Goal: Task Accomplishment & Management: Manage account settings

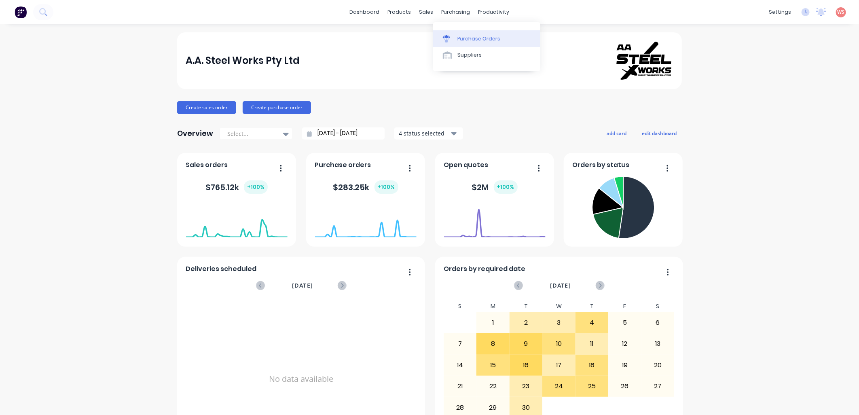
click at [491, 46] on link "Purchase Orders" at bounding box center [486, 38] width 107 height 16
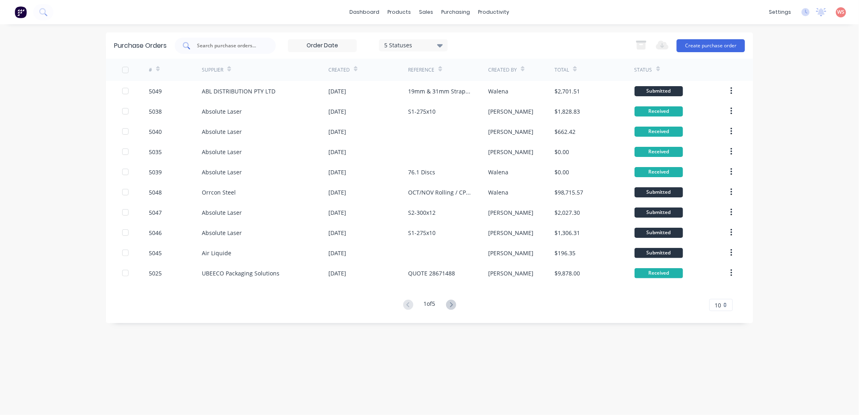
click at [223, 45] on input "text" at bounding box center [229, 46] width 67 height 8
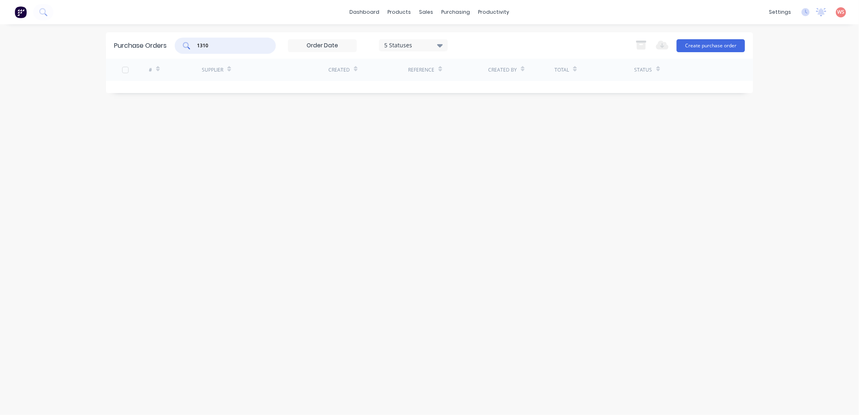
type input "1310"
click at [373, 180] on div "Purchase Orders 1310 5 Statuses 5 Statuses Export to Excel (XLSX) Create purcha…" at bounding box center [429, 219] width 647 height 375
click at [239, 47] on input "1310" at bounding box center [229, 46] width 67 height 8
drag, startPoint x: 239, startPoint y: 47, endPoint x: 236, endPoint y: 41, distance: 6.5
click at [237, 45] on input "1310" at bounding box center [229, 46] width 67 height 8
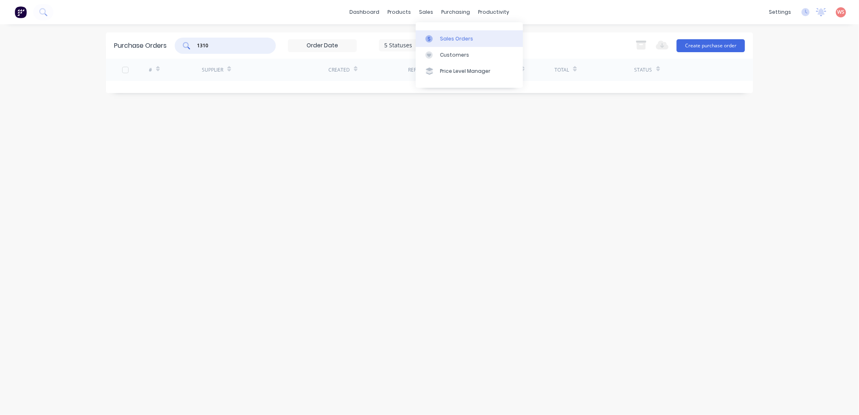
click at [441, 36] on div "Sales Orders" at bounding box center [456, 38] width 33 height 7
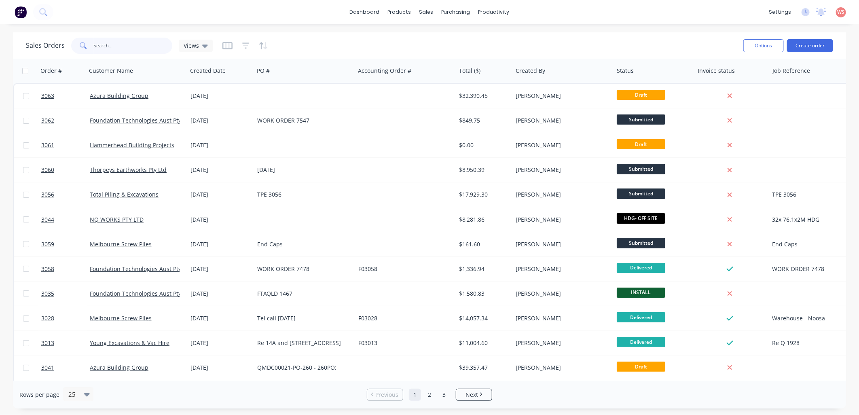
click at [125, 50] on input "text" at bounding box center [133, 46] width 79 height 16
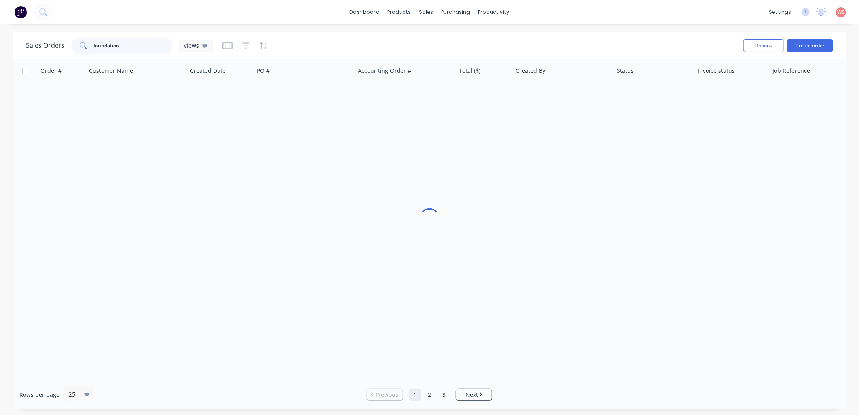
type input "foundation"
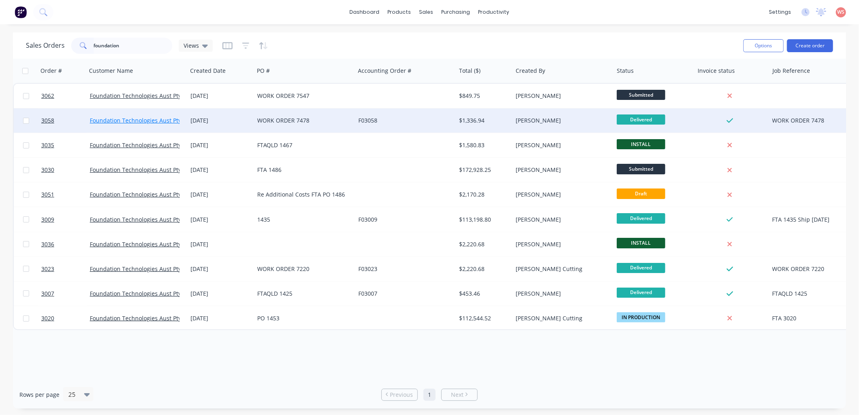
click at [152, 123] on link "Foundation Technologies Aust Pty Ltd" at bounding box center [141, 121] width 102 height 8
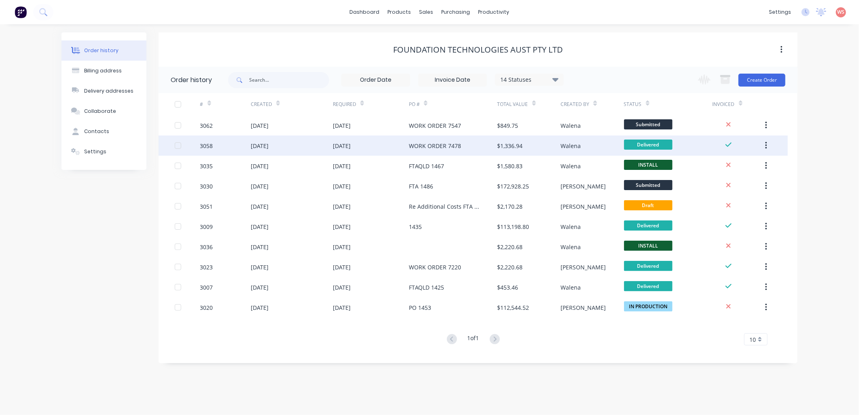
click at [203, 146] on div "3058" at bounding box center [206, 146] width 13 height 8
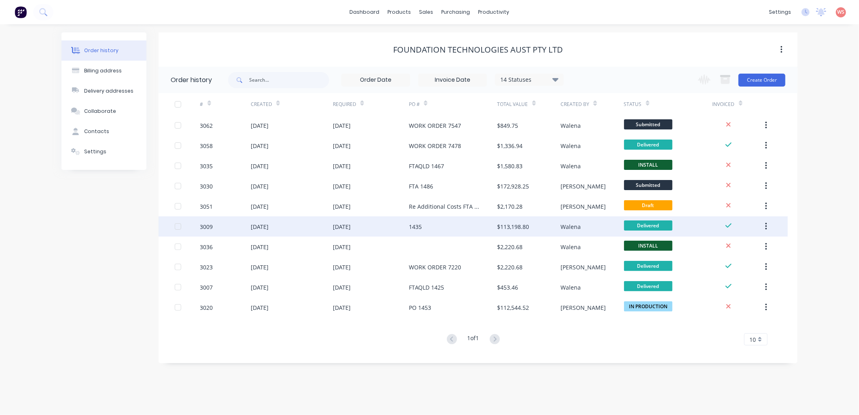
click at [349, 228] on div "[DATE]" at bounding box center [342, 227] width 18 height 8
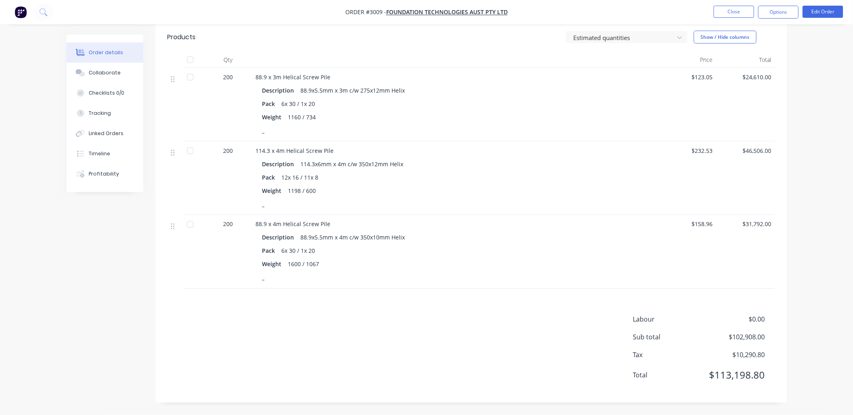
scroll to position [173, 0]
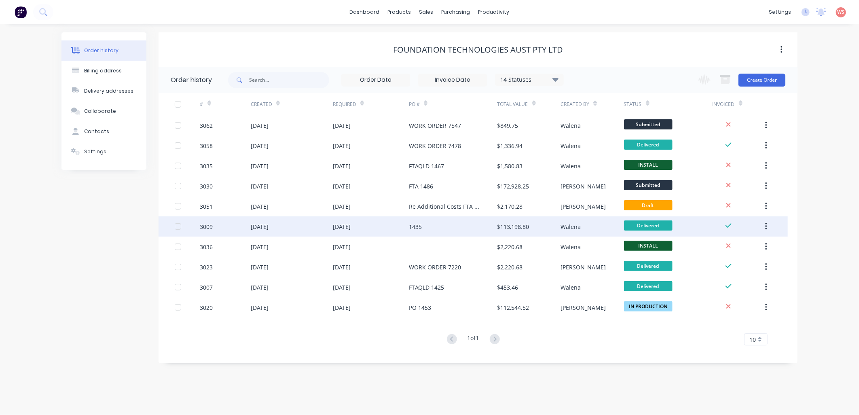
click at [351, 223] on div "[DATE]" at bounding box center [342, 227] width 18 height 8
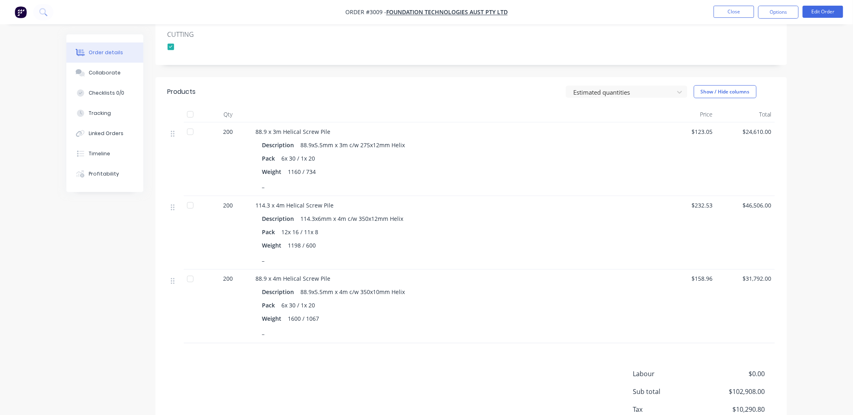
scroll to position [300, 0]
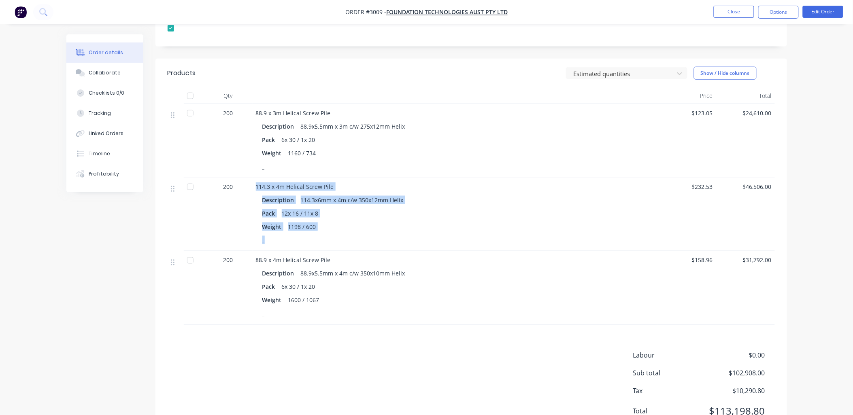
drag, startPoint x: 339, startPoint y: 257, endPoint x: 248, endPoint y: 210, distance: 101.7
click at [248, 210] on div "200 114.3 x 4m Helical Screw Pile Description 114.3x6mm x 4m c/w 350x12mm Helix…" at bounding box center [471, 215] width 607 height 74
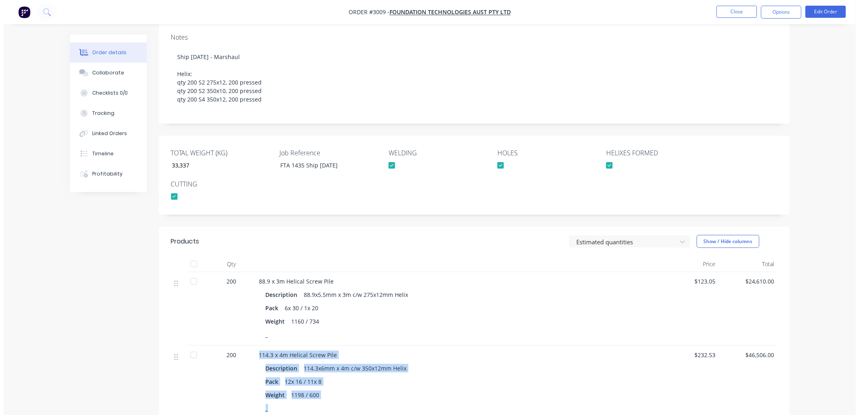
scroll to position [0, 0]
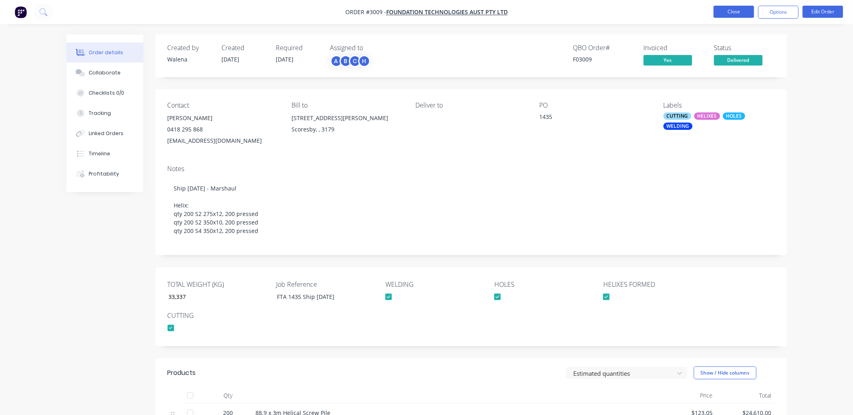
click at [743, 8] on button "Close" at bounding box center [733, 12] width 40 height 12
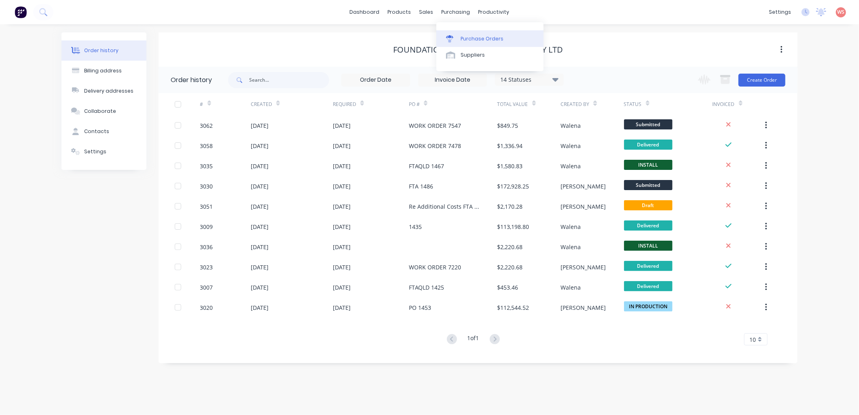
click at [475, 38] on div "Purchase Orders" at bounding box center [482, 38] width 43 height 7
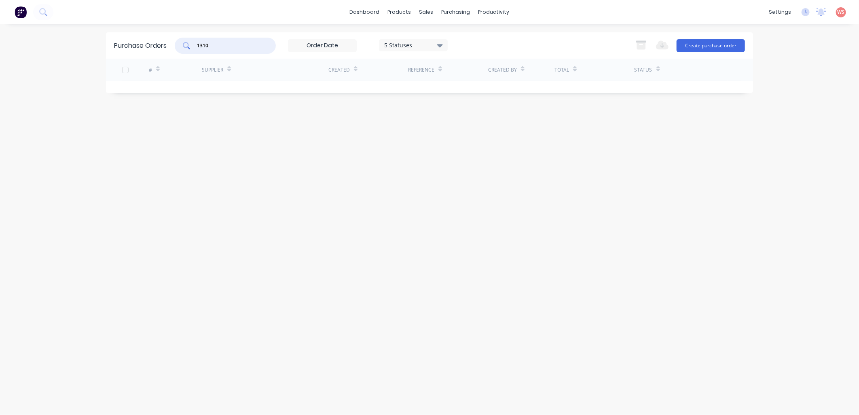
drag, startPoint x: 210, startPoint y: 49, endPoint x: 171, endPoint y: 23, distance: 47.1
click at [169, 46] on div "Purchase Orders 1310 5 Statuses 5 Statuses Export to Excel (XLSX) Create purcha…" at bounding box center [429, 45] width 647 height 26
type input "steelforce"
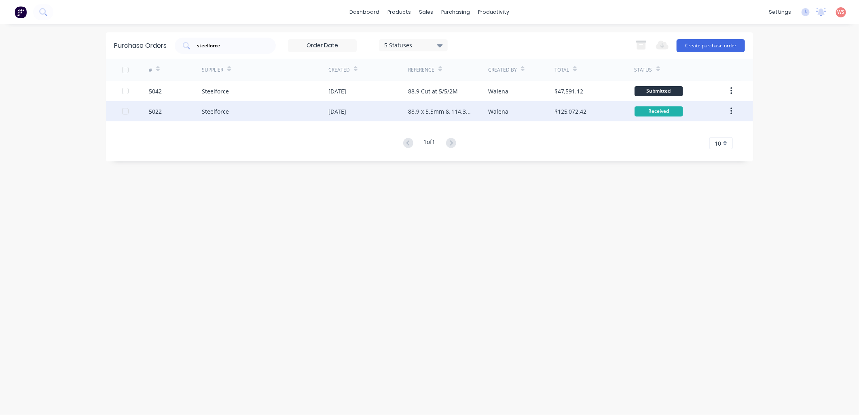
click at [438, 112] on div "88.9 x 5.5mm & 114.3 x 6mm" at bounding box center [440, 111] width 64 height 8
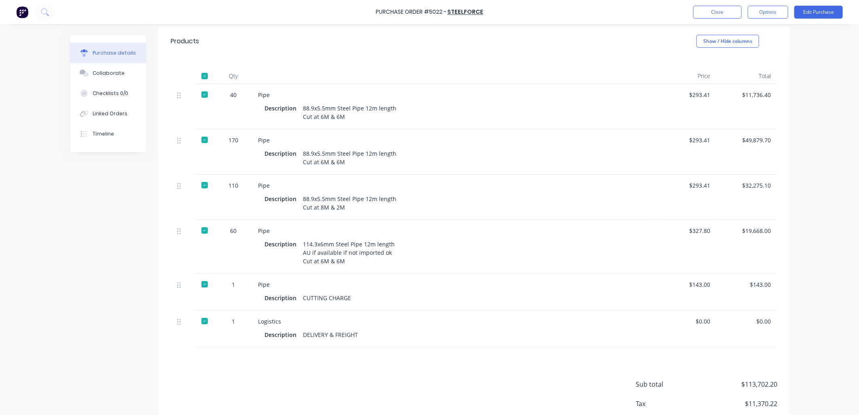
scroll to position [180, 0]
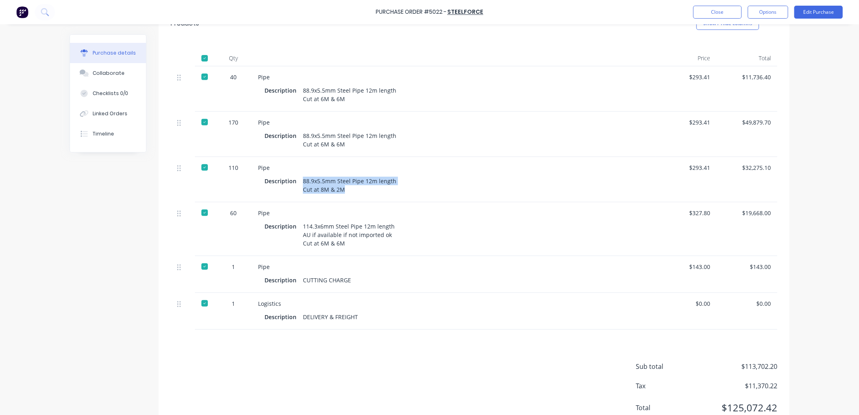
drag, startPoint x: 346, startPoint y: 206, endPoint x: 298, endPoint y: 197, distance: 48.6
click at [298, 195] on div "Description 88.9x5.5mm Steel Pipe 12m length Cut at 8M & 2M" at bounding box center [454, 185] width 379 height 20
drag, startPoint x: 298, startPoint y: 197, endPoint x: 306, endPoint y: 205, distance: 11.2
click at [306, 195] on div "88.9x5.5mm Steel Pipe 12m length Cut at 8M & 2M" at bounding box center [349, 185] width 93 height 20
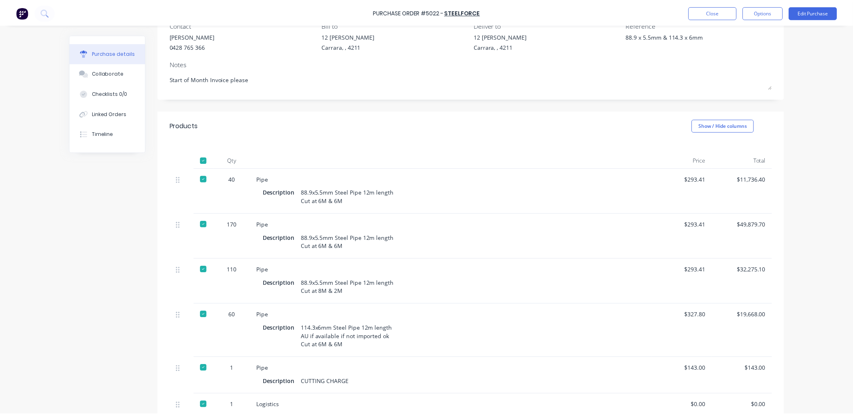
scroll to position [0, 0]
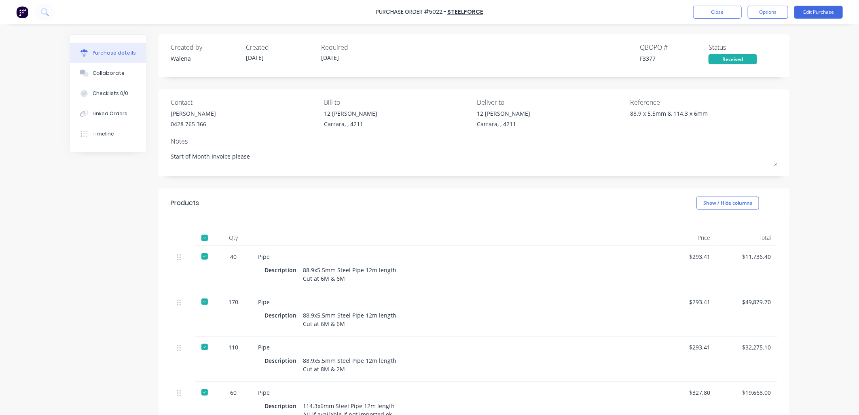
click at [57, 209] on div "Purchase Order #5022 - Steelforce Close Options Edit Purchase Purchase details …" at bounding box center [429, 207] width 859 height 415
click at [717, 10] on button "Close" at bounding box center [718, 12] width 49 height 13
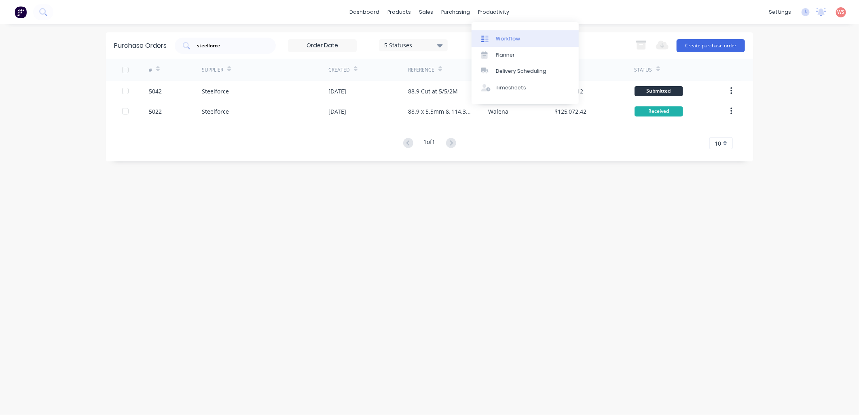
click at [507, 42] on link "Workflow" at bounding box center [525, 38] width 107 height 16
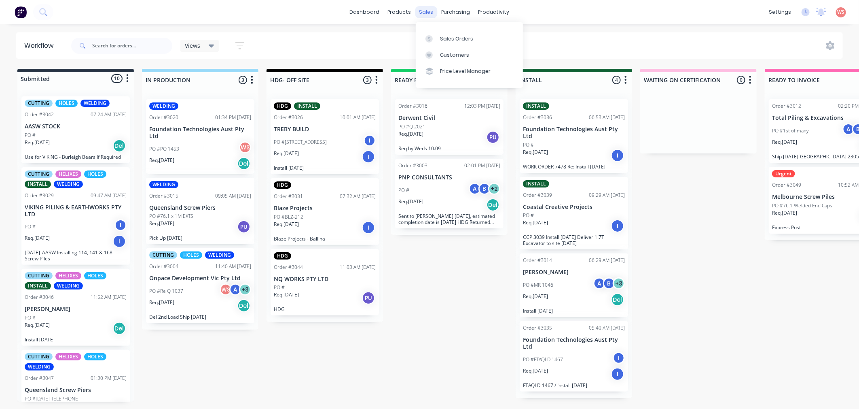
click at [421, 10] on div "sales" at bounding box center [427, 12] width 22 height 12
click at [456, 43] on link "Sales Orders" at bounding box center [469, 38] width 107 height 16
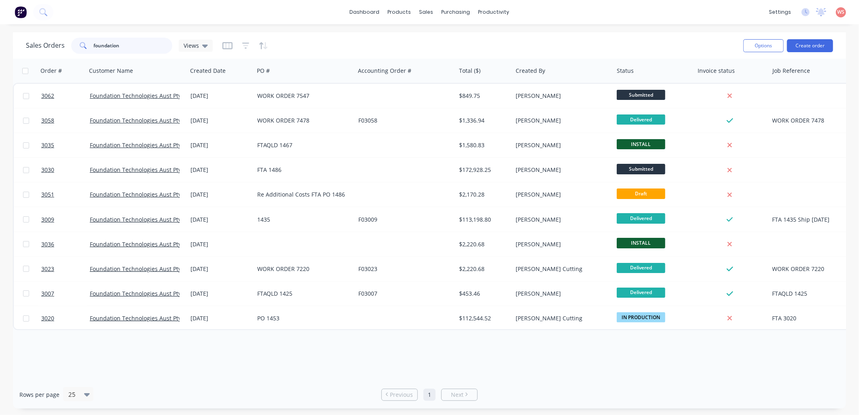
drag, startPoint x: 129, startPoint y: 50, endPoint x: 79, endPoint y: 45, distance: 51.2
click at [79, 45] on div "foundation" at bounding box center [121, 46] width 101 height 16
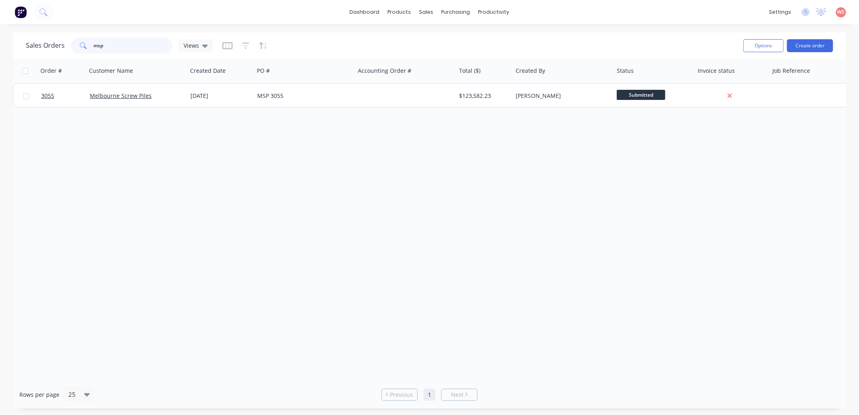
type input "msp"
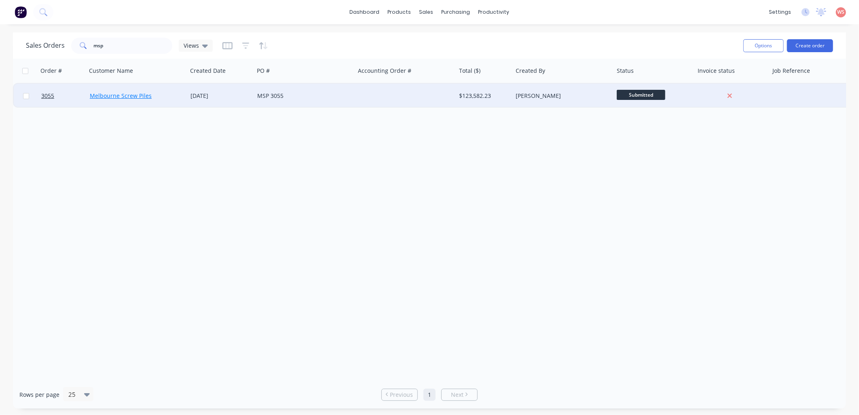
click at [114, 98] on link "Melbourne Screw Piles" at bounding box center [121, 96] width 62 height 8
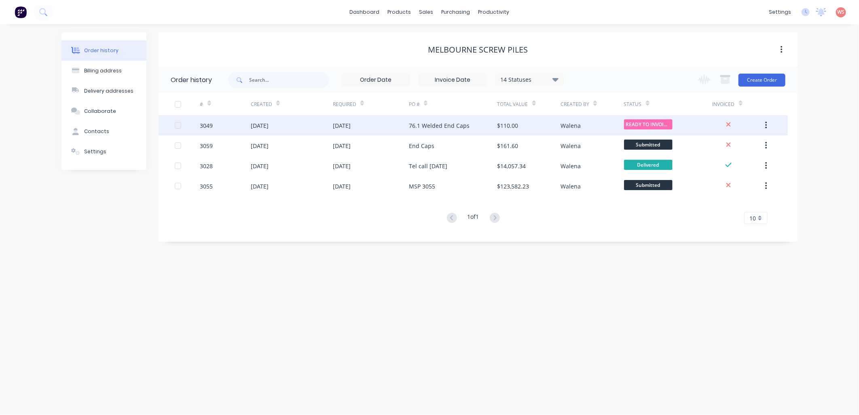
click at [346, 128] on div "[DATE]" at bounding box center [342, 125] width 18 height 8
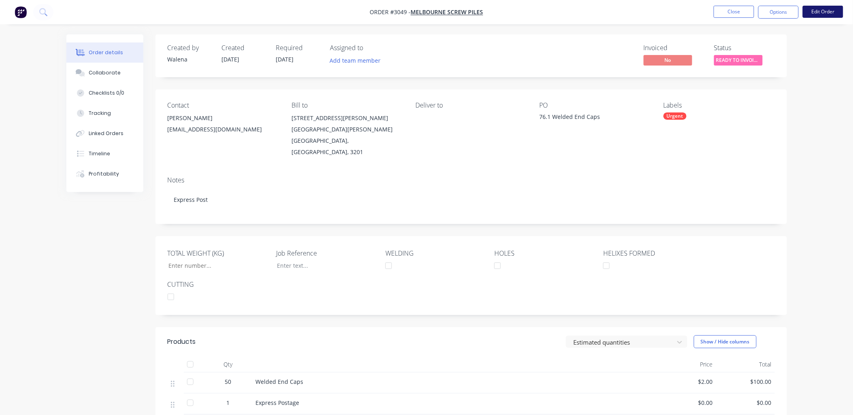
click at [815, 13] on button "Edit Order" at bounding box center [822, 12] width 40 height 12
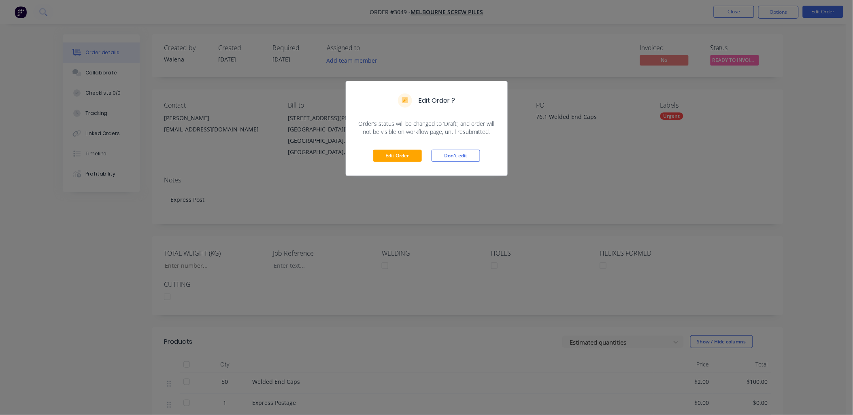
click at [13, 261] on div "Edit Order ? Order’s status will be changed to ‘Draft’, and order will not be v…" at bounding box center [426, 207] width 853 height 415
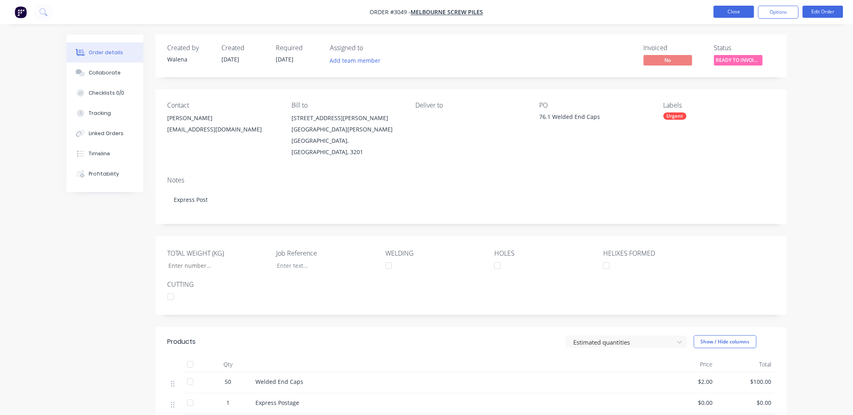
click at [718, 13] on button "Close" at bounding box center [733, 12] width 40 height 12
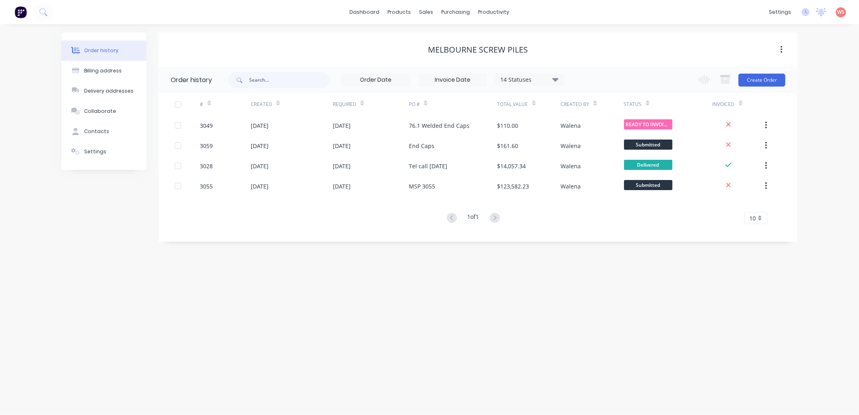
click at [357, 316] on div "Order history Billing address Delivery addresses Collaborate Contacts Settings …" at bounding box center [429, 219] width 859 height 391
click at [370, 9] on link "dashboard" at bounding box center [365, 12] width 38 height 12
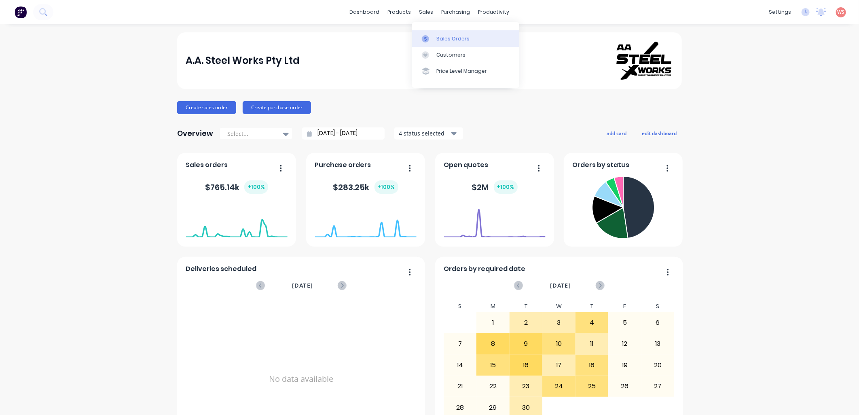
click at [445, 36] on div "Sales Orders" at bounding box center [453, 38] width 33 height 7
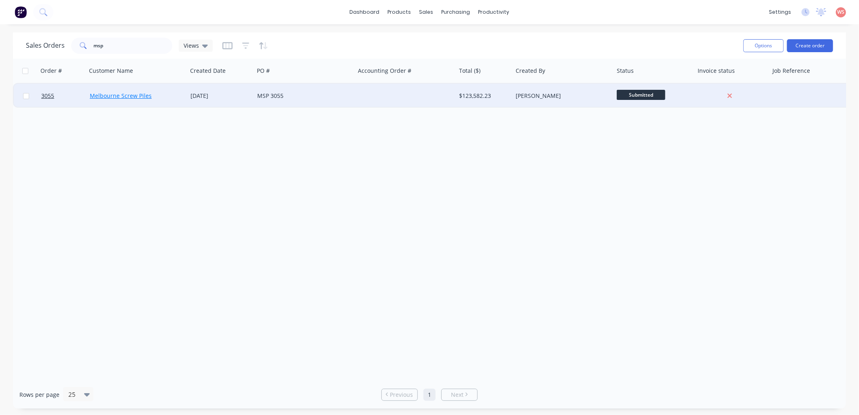
click at [135, 93] on link "Melbourne Screw Piles" at bounding box center [121, 96] width 62 height 8
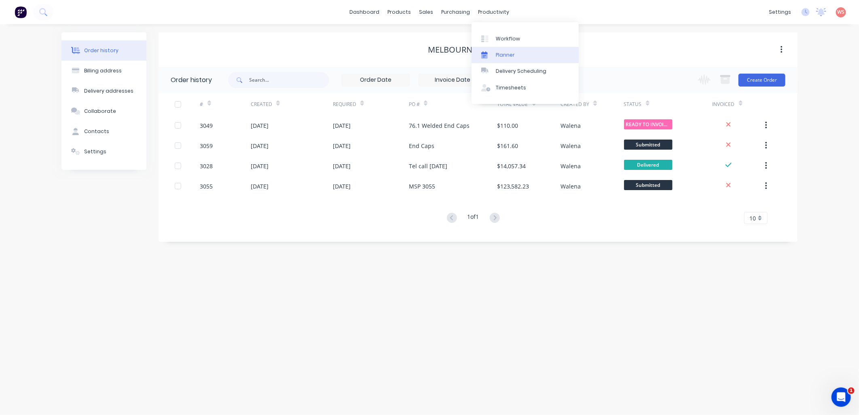
click at [524, 57] on link "Planner" at bounding box center [525, 55] width 107 height 16
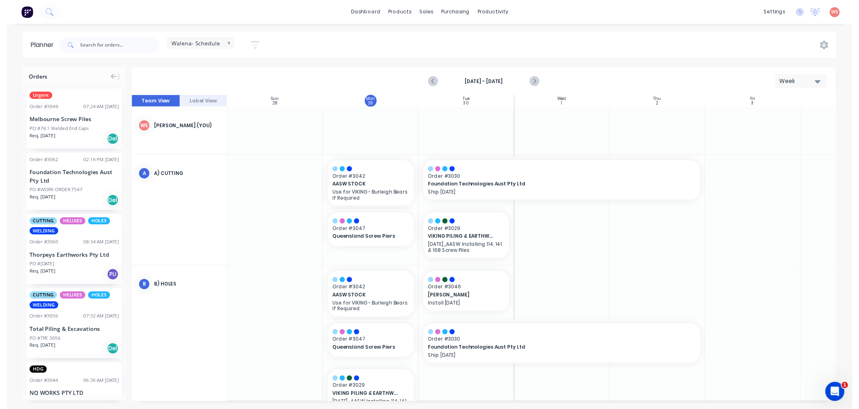
scroll to position [0, 0]
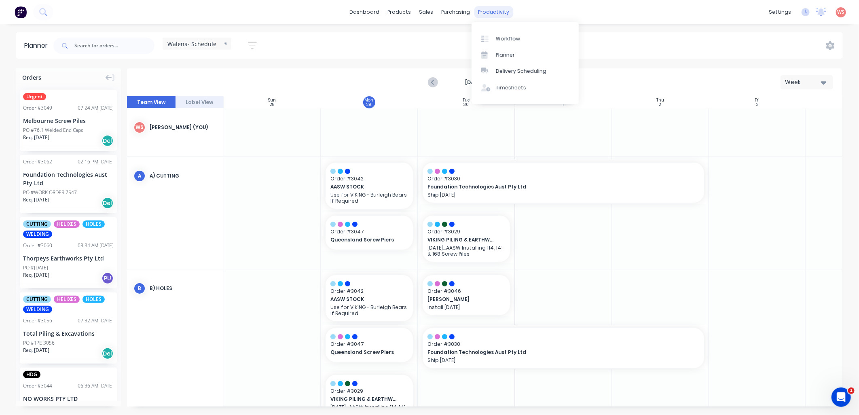
click at [492, 17] on div "productivity" at bounding box center [494, 12] width 39 height 12
click at [498, 33] on link "Workflow" at bounding box center [525, 38] width 107 height 16
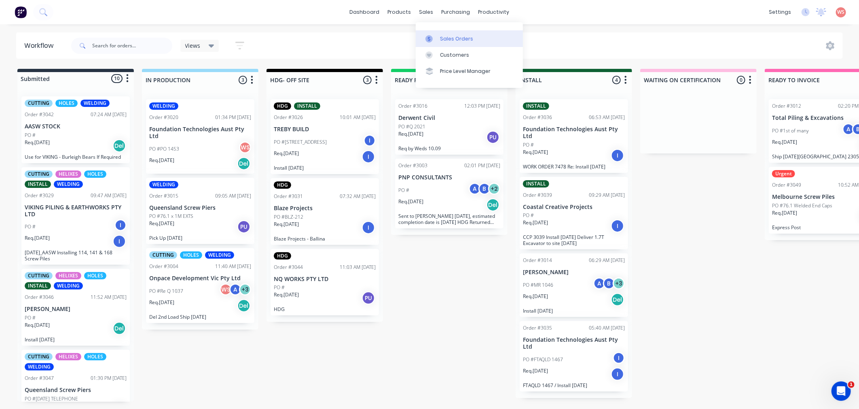
click at [450, 38] on div "Sales Orders" at bounding box center [456, 38] width 33 height 7
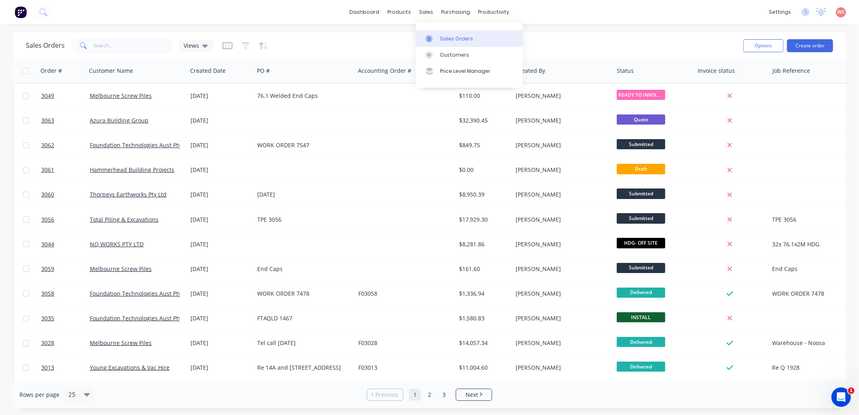
click at [455, 37] on div "Sales Orders" at bounding box center [456, 38] width 33 height 7
click at [159, 45] on input "text" at bounding box center [133, 46] width 79 height 16
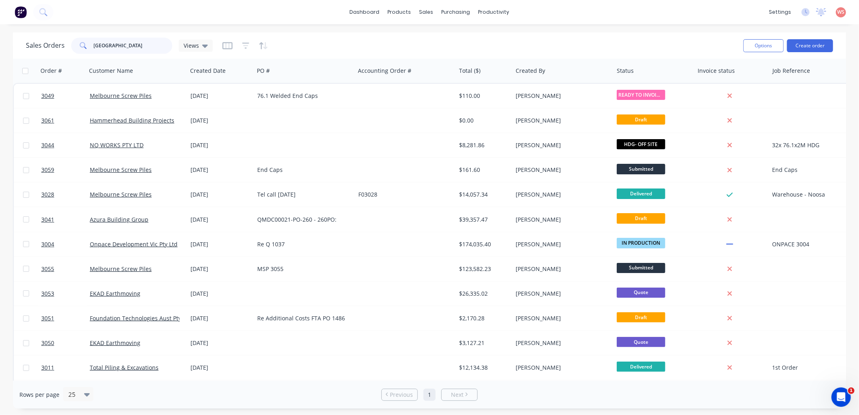
type input "[GEOGRAPHIC_DATA]"
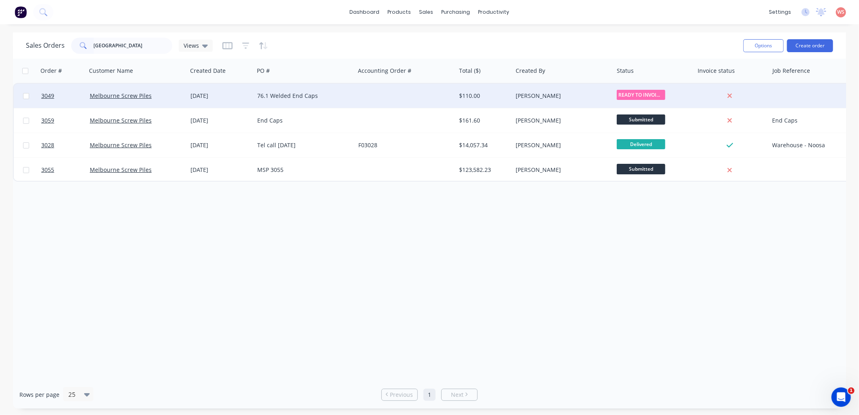
click at [316, 97] on div "76.1 Welded End Caps" at bounding box center [302, 96] width 90 height 8
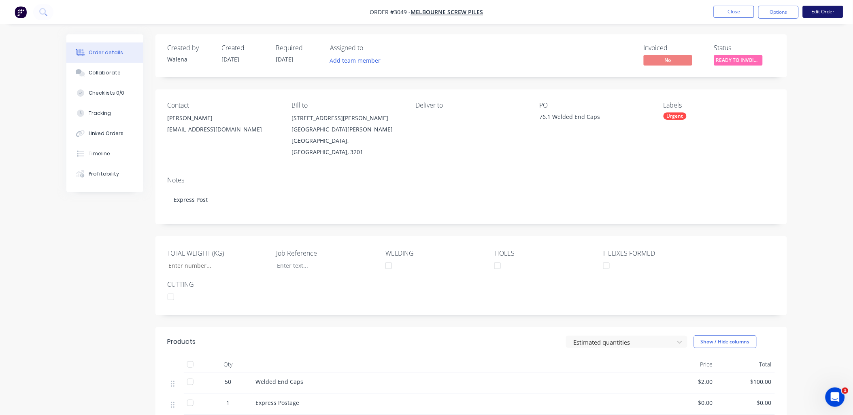
click at [823, 13] on button "Edit Order" at bounding box center [822, 12] width 40 height 12
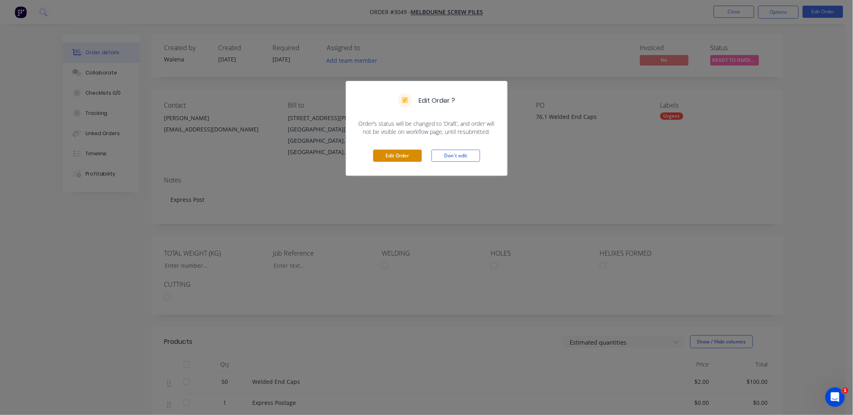
click at [384, 163] on div "Edit Order Don't edit" at bounding box center [426, 156] width 161 height 40
click at [386, 159] on button "Edit Order" at bounding box center [397, 156] width 49 height 12
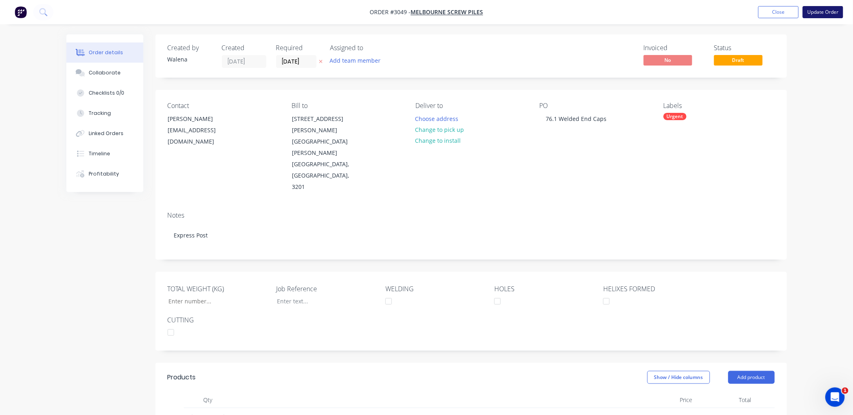
click at [833, 12] on button "Update Order" at bounding box center [822, 12] width 40 height 12
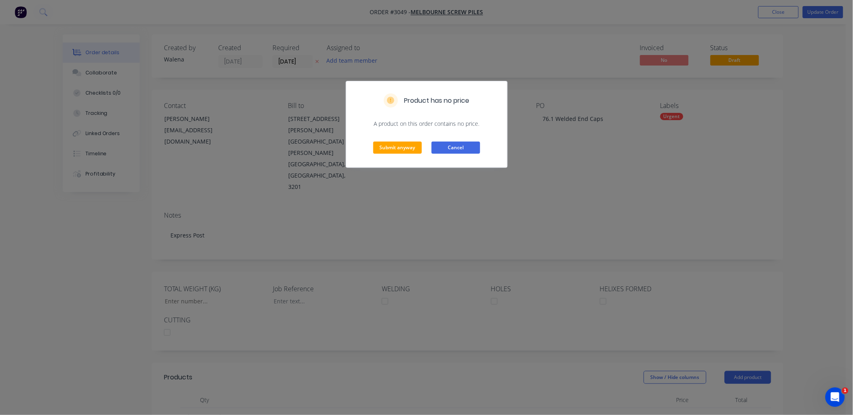
click at [471, 148] on button "Cancel" at bounding box center [455, 148] width 49 height 12
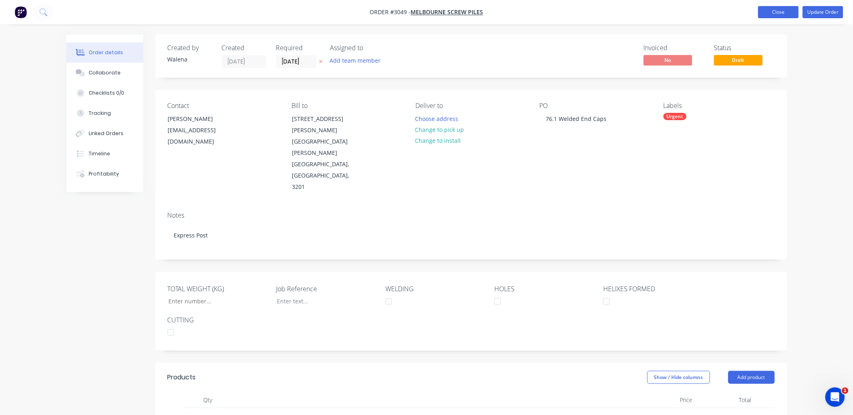
click at [783, 6] on button "Close" at bounding box center [778, 12] width 40 height 12
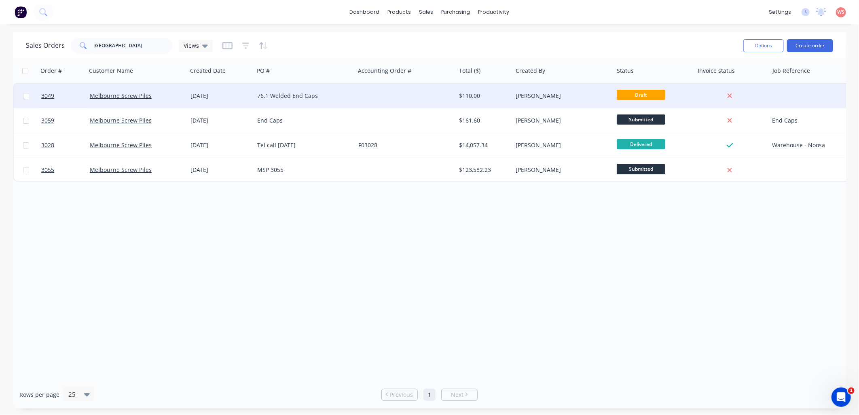
click at [25, 96] on input "checkbox" at bounding box center [26, 96] width 6 height 6
checkbox input "true"
drag, startPoint x: 136, startPoint y: 98, endPoint x: 142, endPoint y: 316, distance: 219.0
click at [144, 320] on div "Order # Customer Name Created Date PO # Accounting Order # Total ($) Created By…" at bounding box center [430, 220] width 834 height 322
click at [127, 95] on link "Melbourne Screw Piles" at bounding box center [121, 96] width 62 height 8
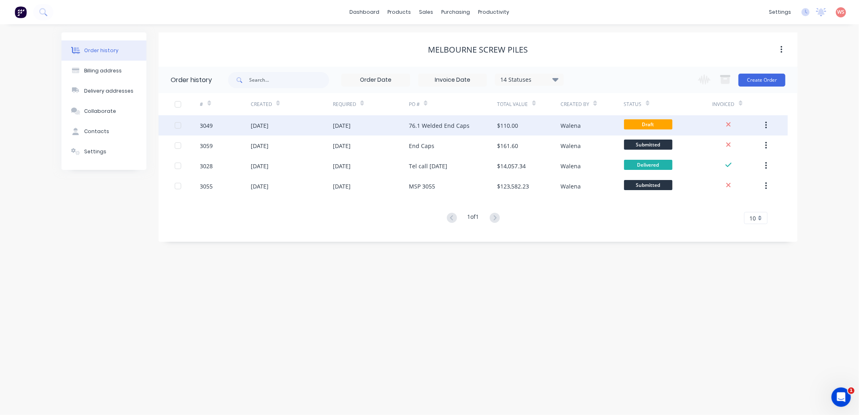
click at [766, 127] on icon "button" at bounding box center [767, 125] width 2 height 9
click at [755, 146] on div "Archive" at bounding box center [738, 147] width 62 height 12
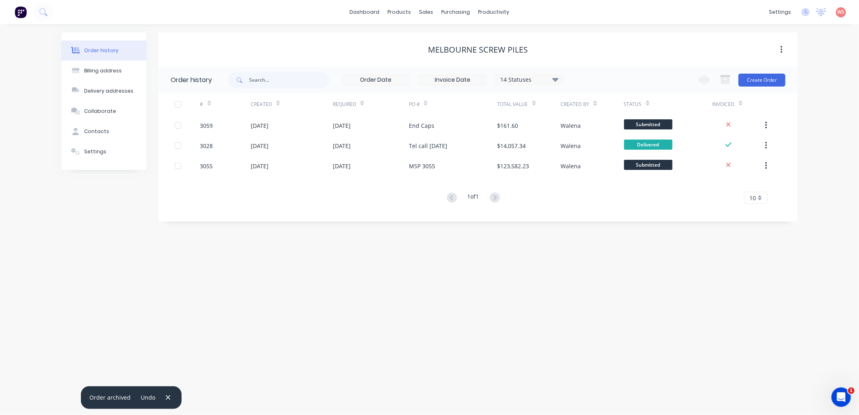
click at [679, 288] on div "Order history Billing address Delivery addresses Collaborate Contacts Settings …" at bounding box center [429, 219] width 859 height 391
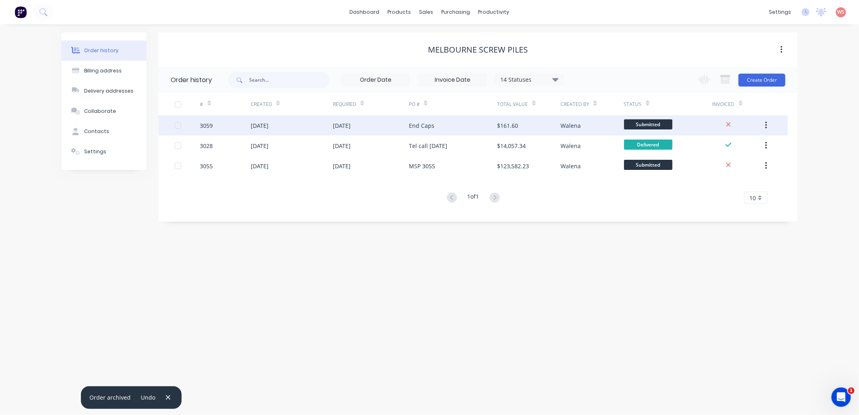
click at [347, 126] on div "[DATE]" at bounding box center [342, 125] width 18 height 8
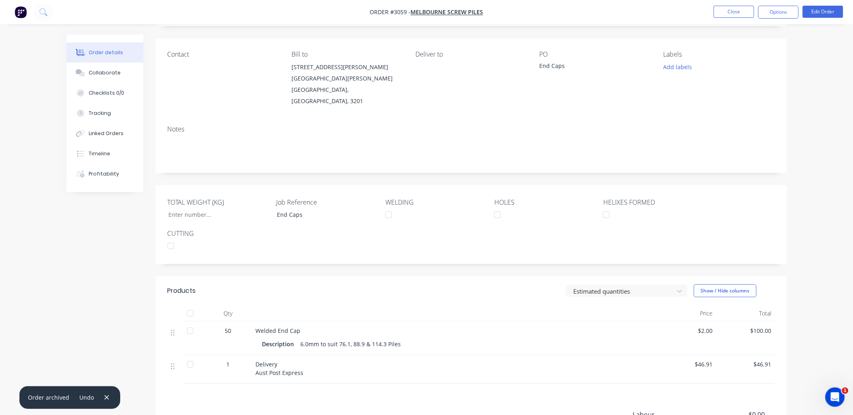
scroll to position [120, 0]
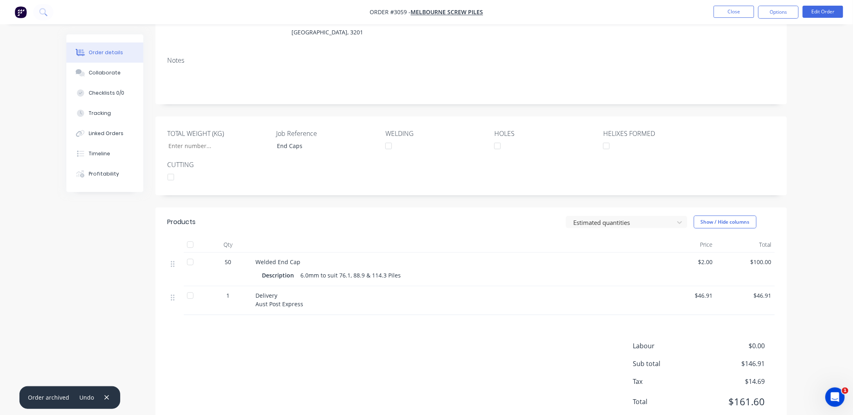
click at [482, 342] on div "Labour $0.00 Sub total $146.91 Tax $14.69 Total $161.60" at bounding box center [471, 379] width 607 height 76
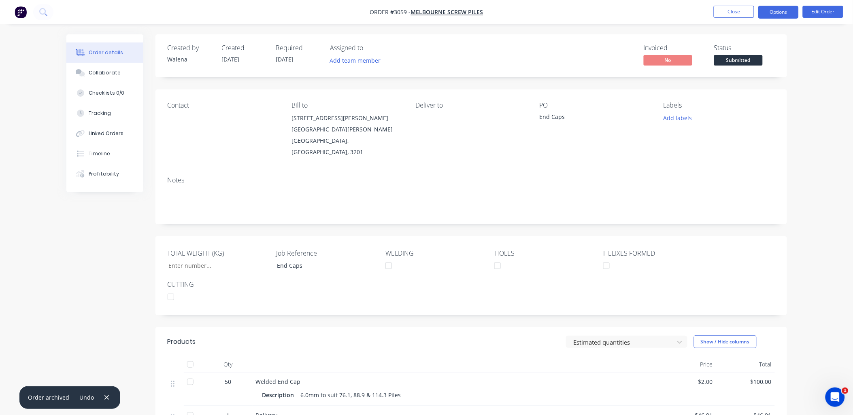
click at [779, 14] on button "Options" at bounding box center [778, 12] width 40 height 13
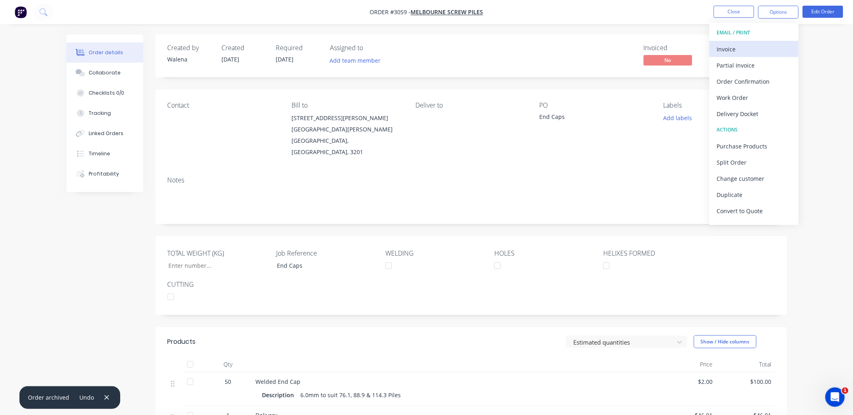
click at [732, 47] on div "Invoice" at bounding box center [754, 49] width 74 height 12
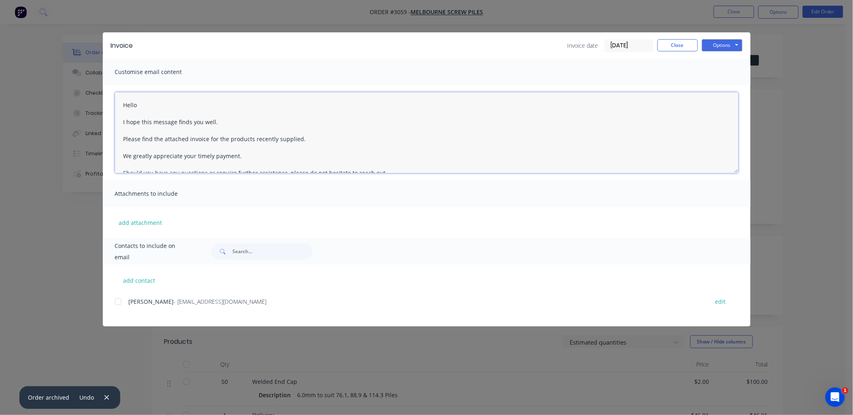
click at [123, 105] on textarea "Hello I hope this message finds you well. Please find the attached invoice for …" at bounding box center [426, 132] width 623 height 81
click at [120, 304] on div at bounding box center [118, 302] width 16 height 16
type textarea "Re: END CAPS sent via Aust Post Hello I hope this message finds you well. Pleas…"
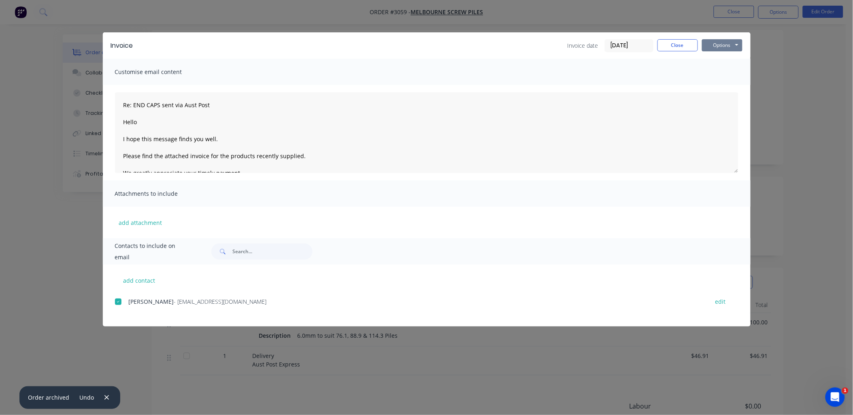
click at [731, 45] on button "Options" at bounding box center [722, 45] width 40 height 12
click at [728, 84] on button "Email" at bounding box center [728, 86] width 52 height 13
click at [104, 397] on icon "button" at bounding box center [106, 397] width 4 height 4
click at [65, 398] on icon "button" at bounding box center [67, 398] width 5 height 7
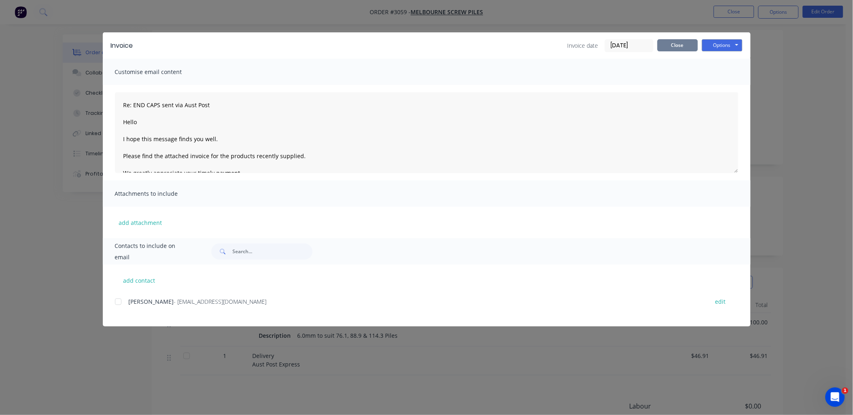
click at [672, 49] on button "Close" at bounding box center [677, 45] width 40 height 12
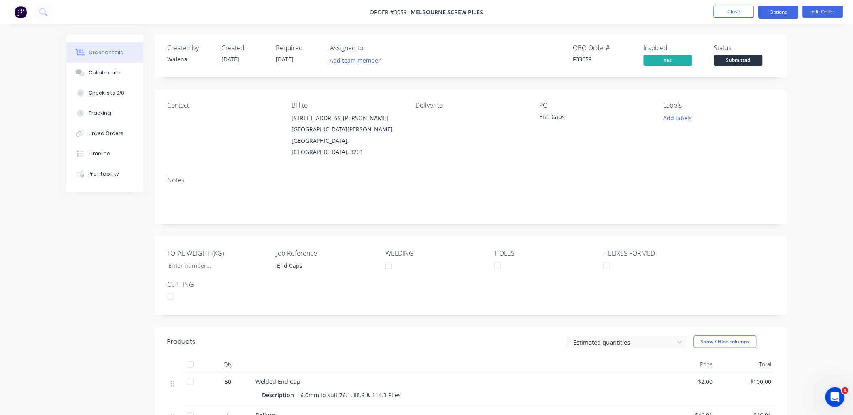
click at [785, 15] on button "Options" at bounding box center [778, 12] width 40 height 13
click at [726, 12] on button "Close" at bounding box center [733, 12] width 40 height 12
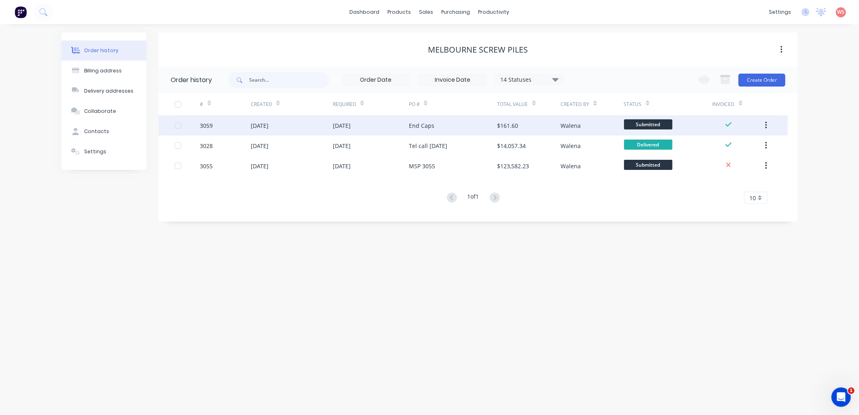
click at [515, 124] on div "$161.60" at bounding box center [508, 125] width 21 height 8
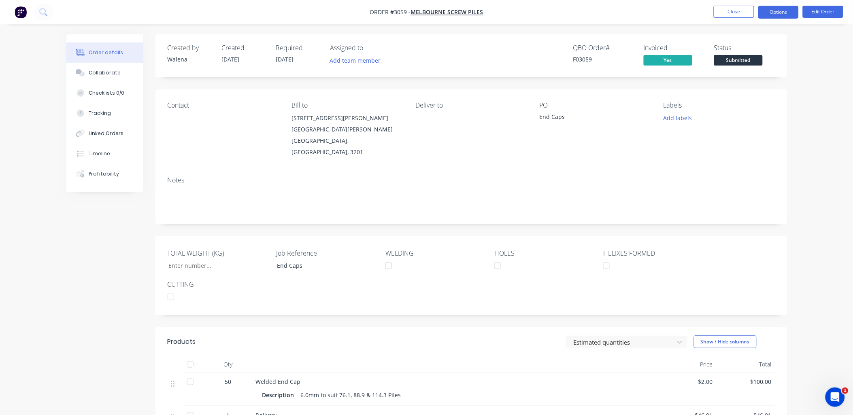
click at [779, 14] on button "Options" at bounding box center [778, 12] width 40 height 13
click at [830, 15] on button "Edit Order" at bounding box center [822, 12] width 40 height 12
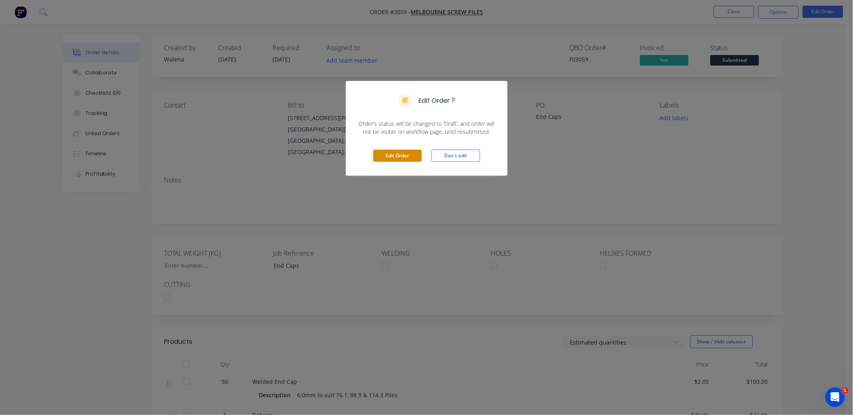
click at [398, 155] on button "Edit Order" at bounding box center [397, 156] width 49 height 12
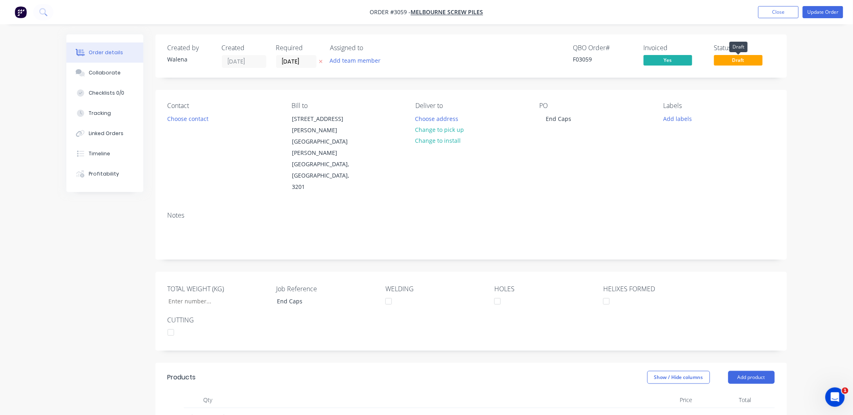
click at [738, 63] on span "Draft" at bounding box center [738, 60] width 49 height 10
click at [818, 11] on button "Update Order" at bounding box center [822, 12] width 40 height 12
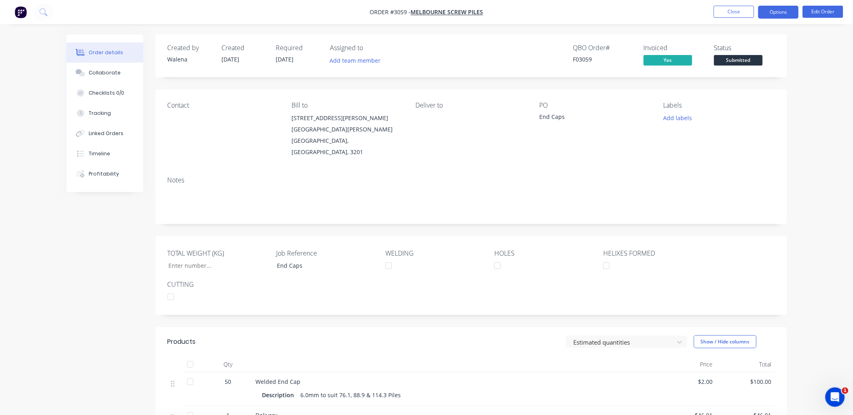
click at [771, 8] on button "Options" at bounding box center [778, 12] width 40 height 13
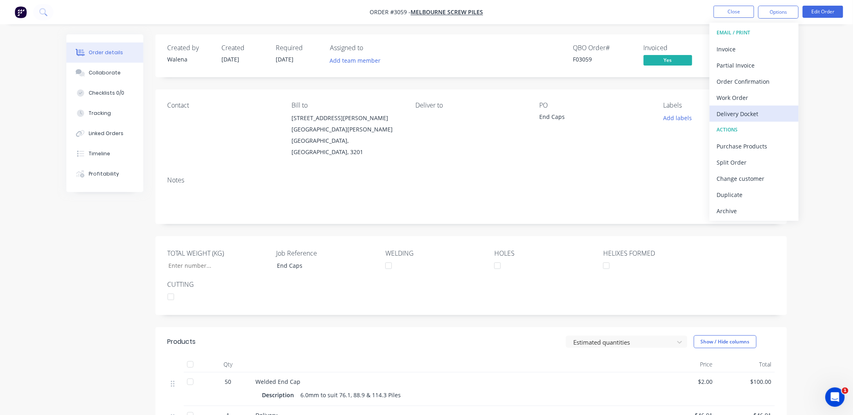
click at [742, 110] on div "Delivery Docket" at bounding box center [754, 114] width 74 height 12
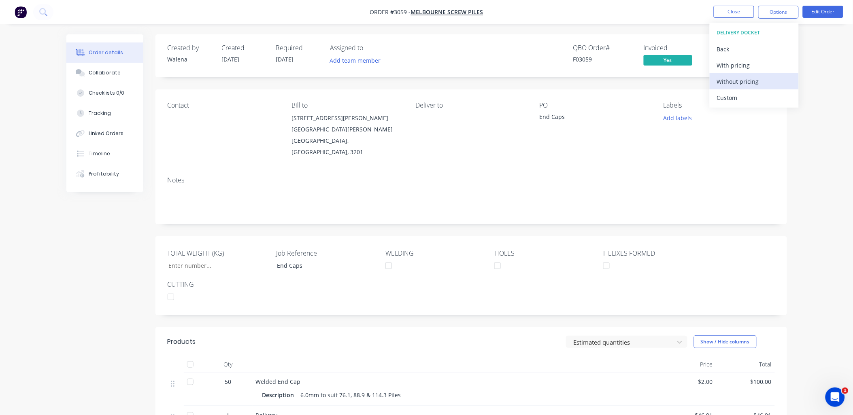
click at [749, 76] on div "Without pricing" at bounding box center [754, 82] width 74 height 12
click at [839, 258] on div "Order details Collaborate Checklists 0/0 Tracking Linked Orders Timeline Profit…" at bounding box center [426, 280] width 853 height 561
click at [743, 62] on span "Submitted" at bounding box center [738, 60] width 49 height 10
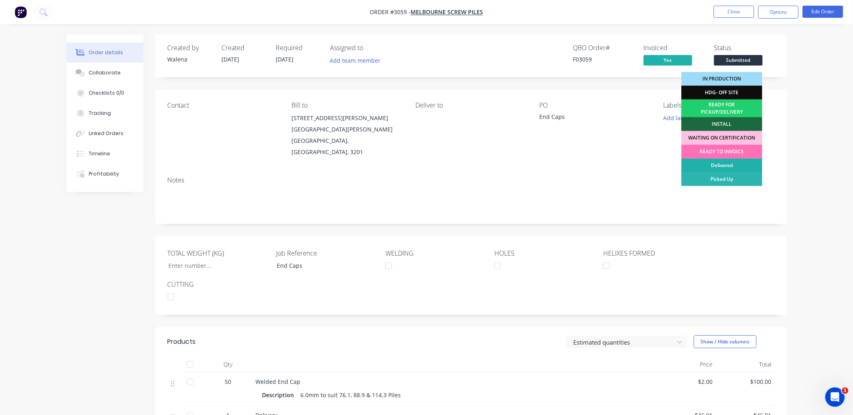
click at [730, 169] on div "Delivered" at bounding box center [721, 166] width 81 height 14
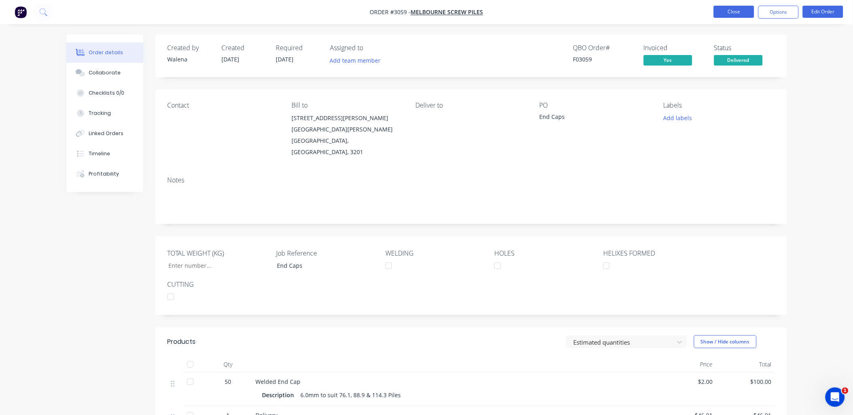
click at [740, 13] on button "Close" at bounding box center [733, 12] width 40 height 12
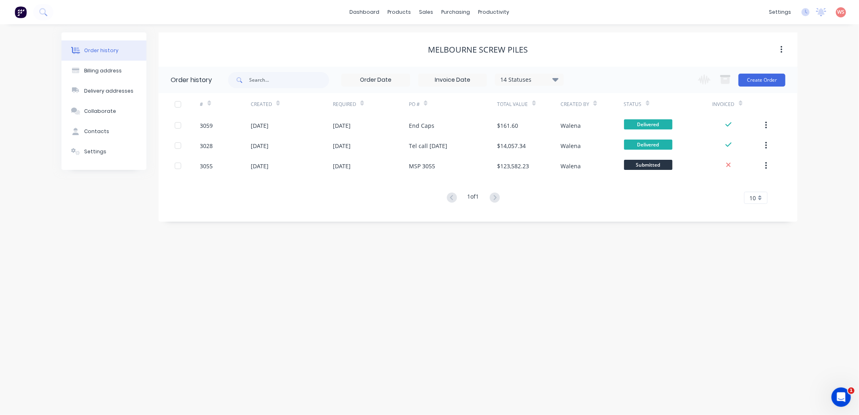
click at [348, 290] on div "Order history Billing address Delivery addresses Collaborate Contacts Settings …" at bounding box center [429, 219] width 859 height 391
click at [524, 383] on div "Order history Billing address Delivery addresses Collaborate Contacts Settings …" at bounding box center [429, 219] width 859 height 391
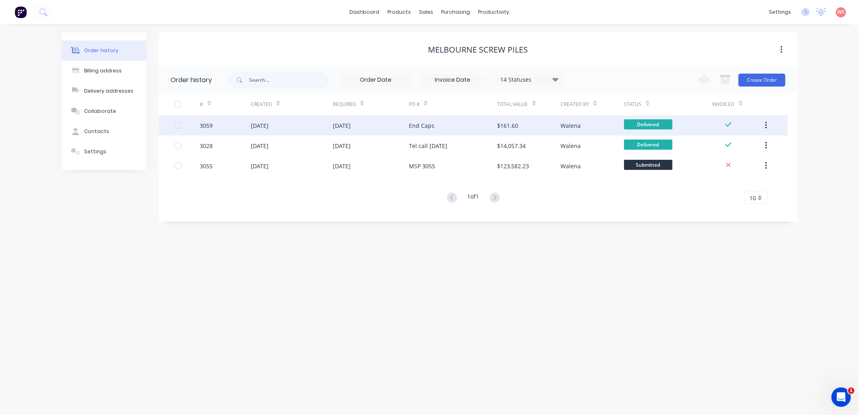
click at [278, 120] on div "[DATE]" at bounding box center [292, 125] width 82 height 20
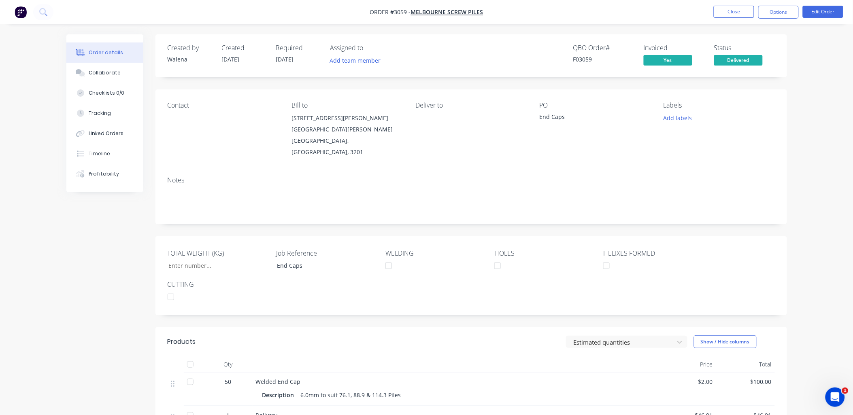
click at [28, 282] on div "Order details Collaborate Checklists 0/0 Tracking Linked Orders Timeline Profit…" at bounding box center [426, 280] width 853 height 561
click at [741, 13] on button "Close" at bounding box center [733, 12] width 40 height 12
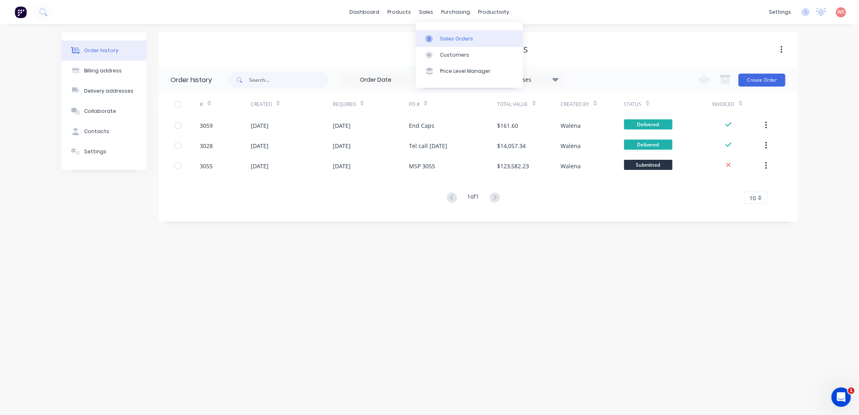
click at [471, 38] on link "Sales Orders" at bounding box center [469, 38] width 107 height 16
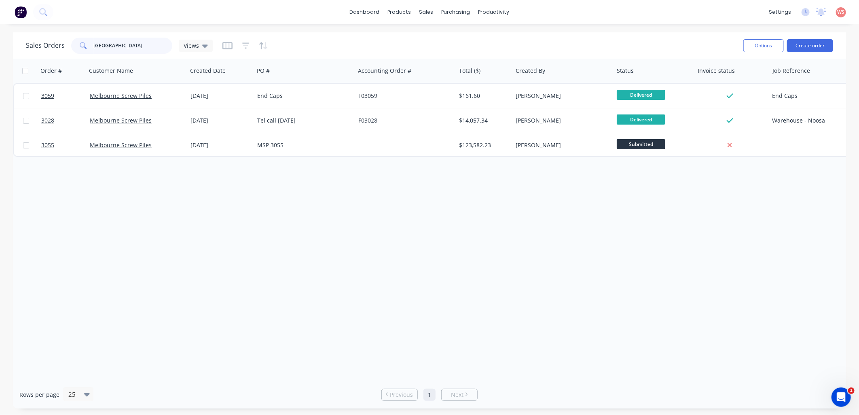
drag, startPoint x: 140, startPoint y: 49, endPoint x: 23, endPoint y: 32, distance: 117.7
click at [23, 32] on div "Sales Orders [GEOGRAPHIC_DATA] Views Options Create order" at bounding box center [430, 45] width 834 height 26
click at [263, 261] on div "Order # Customer Name Created Date PO # Accounting Order # Total ($) Created By…" at bounding box center [430, 220] width 834 height 322
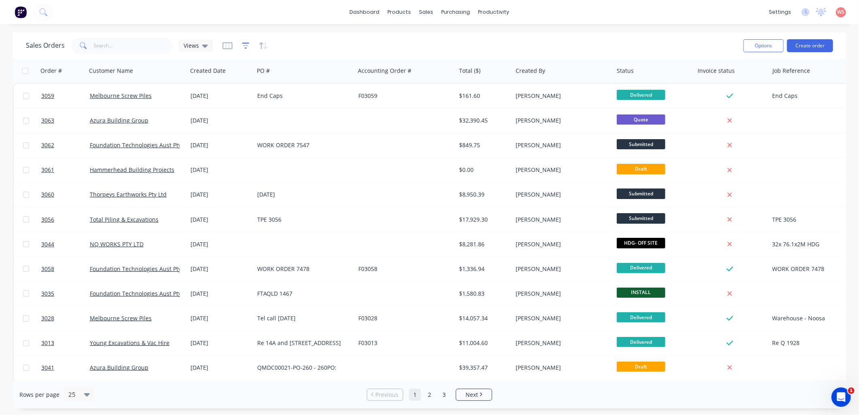
click at [246, 45] on icon "button" at bounding box center [245, 45] width 5 height 1
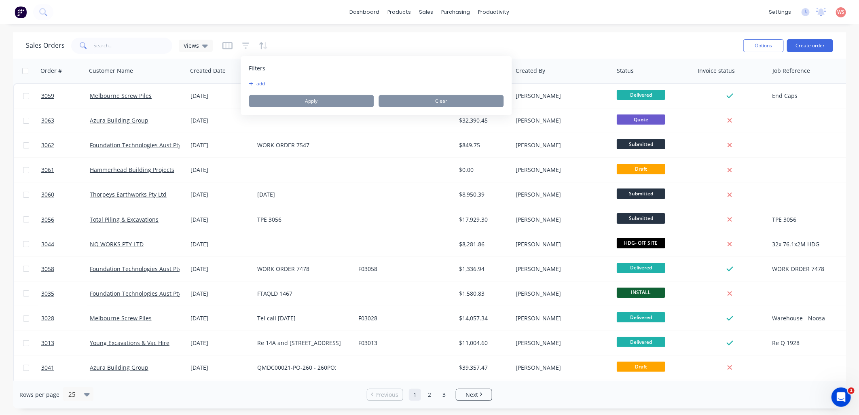
click at [253, 84] on button "add" at bounding box center [259, 84] width 20 height 6
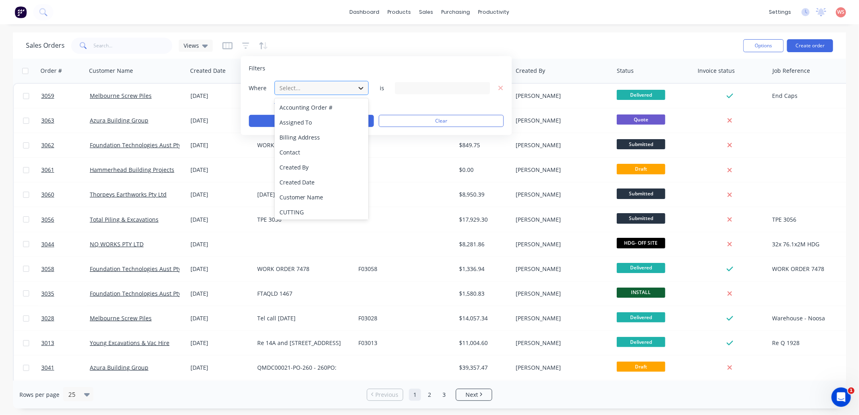
click at [355, 85] on div at bounding box center [361, 88] width 15 height 15
click at [345, 192] on div "Status" at bounding box center [322, 196] width 94 height 15
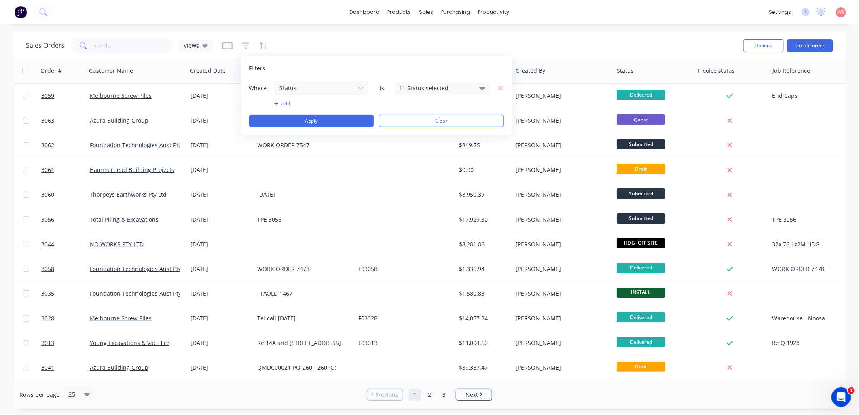
click at [480, 89] on icon at bounding box center [483, 87] width 6 height 9
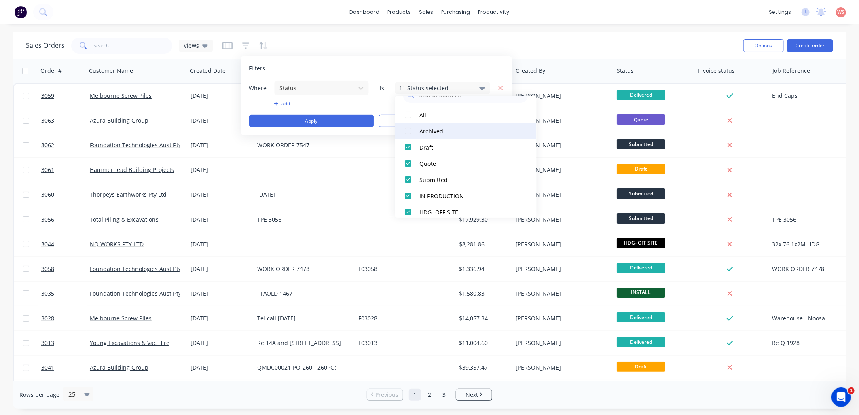
scroll to position [0, 0]
click at [406, 134] on div at bounding box center [409, 133] width 16 height 16
click at [409, 134] on div at bounding box center [409, 133] width 16 height 16
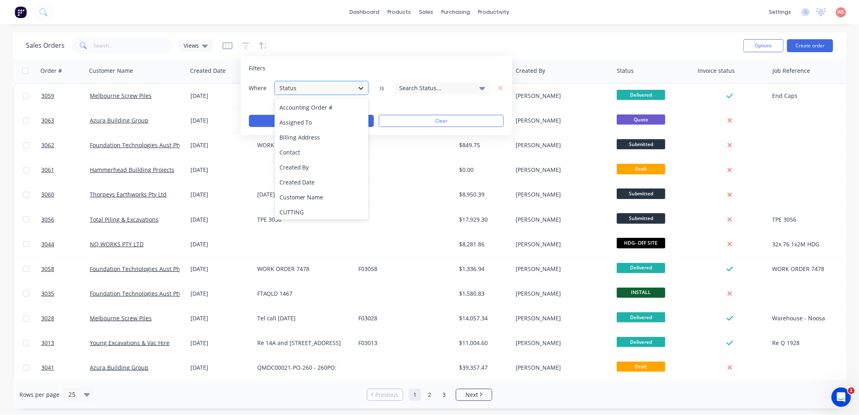
click at [356, 86] on div at bounding box center [361, 88] width 15 height 15
click at [341, 172] on div "Invoice status" at bounding box center [322, 167] width 94 height 15
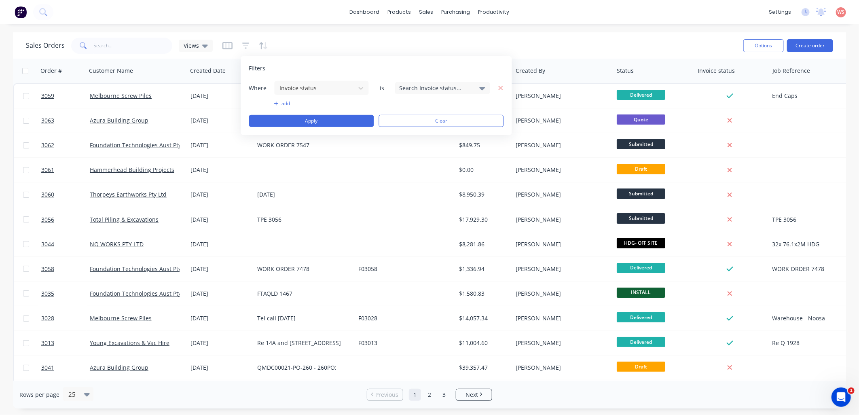
click at [478, 89] on div "Search Invoice status..." at bounding box center [442, 88] width 95 height 12
click at [409, 147] on div at bounding box center [409, 149] width 16 height 16
click at [346, 125] on button "Apply" at bounding box center [311, 121] width 125 height 12
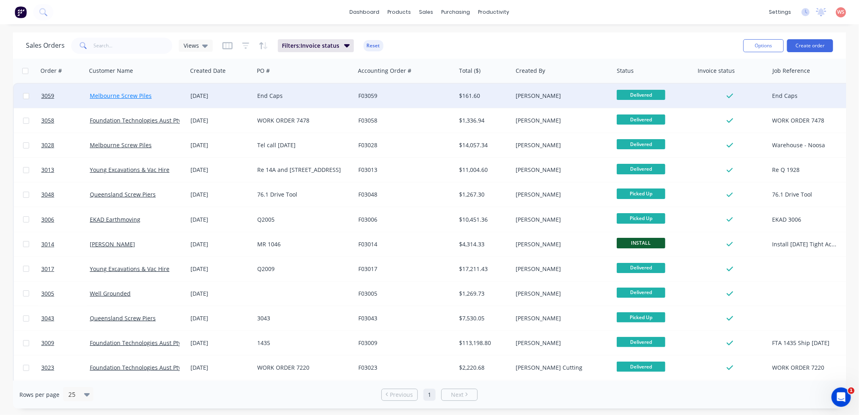
click at [133, 96] on link "Melbourne Screw Piles" at bounding box center [121, 96] width 62 height 8
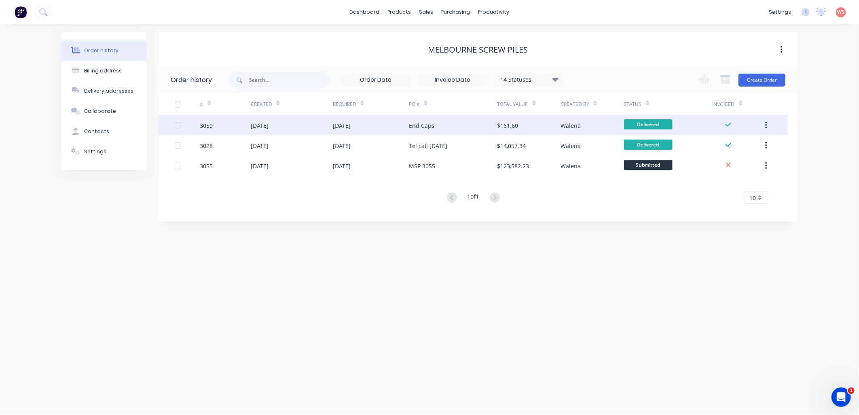
click at [349, 127] on div "[DATE]" at bounding box center [342, 125] width 18 height 8
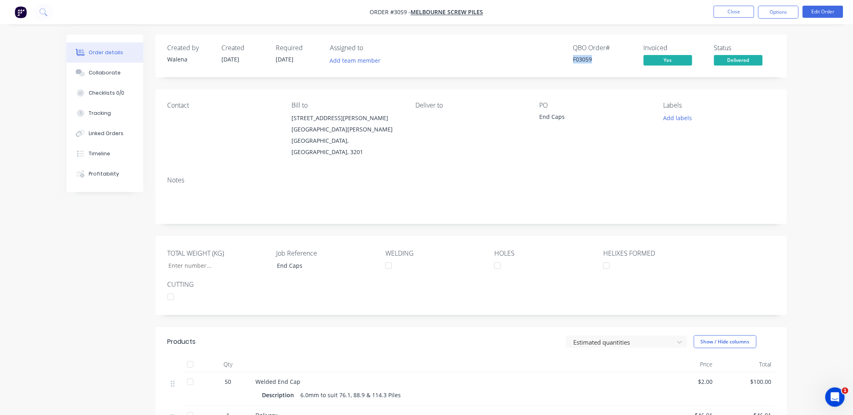
drag, startPoint x: 594, startPoint y: 57, endPoint x: 570, endPoint y: 59, distance: 24.0
click at [570, 59] on div "QBO Order # F03059 Invoiced Yes Status Delivered" at bounding box center [592, 55] width 363 height 23
copy div "F03059"
click at [460, 14] on span "Melbourne Screw Piles" at bounding box center [447, 12] width 72 height 8
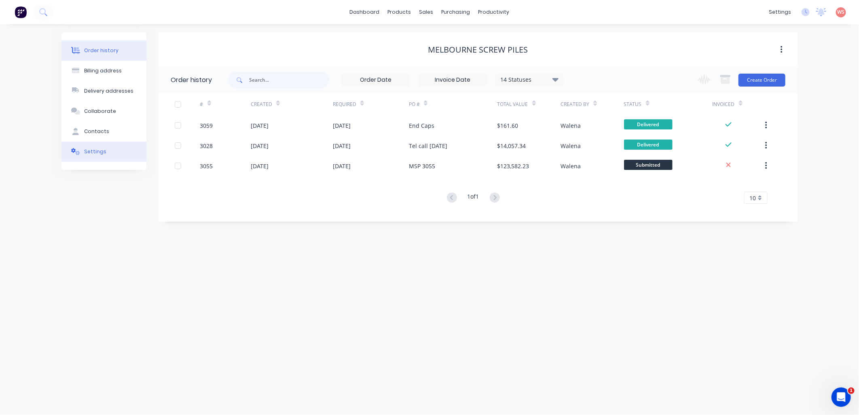
click at [110, 148] on button "Settings" at bounding box center [104, 152] width 85 height 20
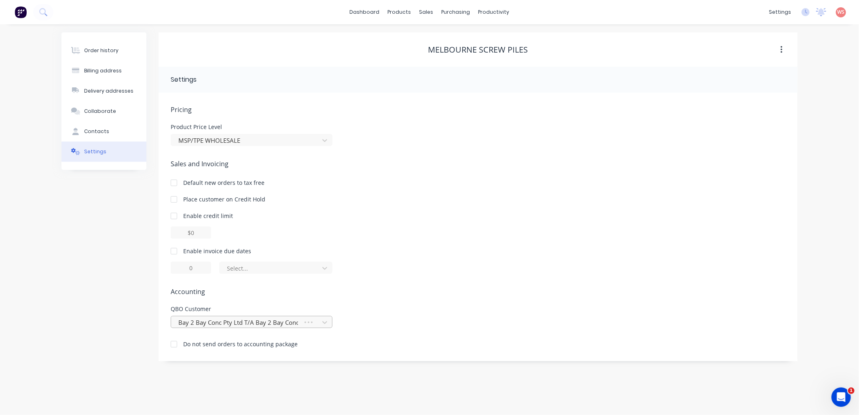
click at [284, 320] on div at bounding box center [238, 323] width 121 height 10
click at [284, 320] on div at bounding box center [247, 323] width 138 height 10
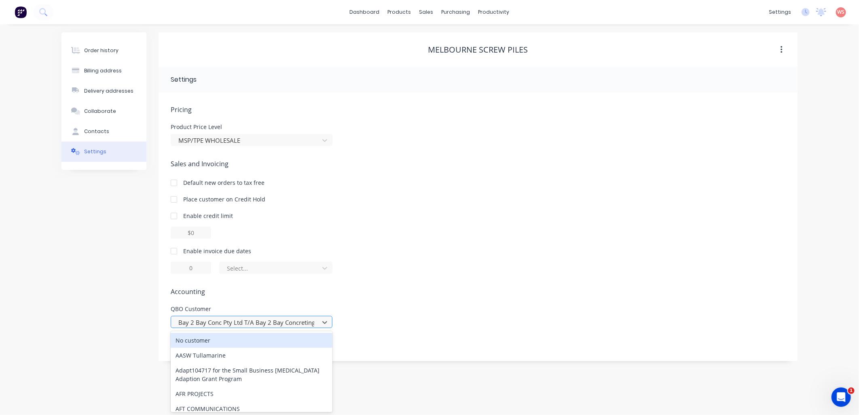
click at [284, 320] on div at bounding box center [247, 323] width 138 height 10
drag, startPoint x: 176, startPoint y: 322, endPoint x: 308, endPoint y: 310, distance: 132.0
click at [308, 310] on div "QBO Customer 246 results available. Use Up and Down to choose options, press En…" at bounding box center [252, 317] width 162 height 22
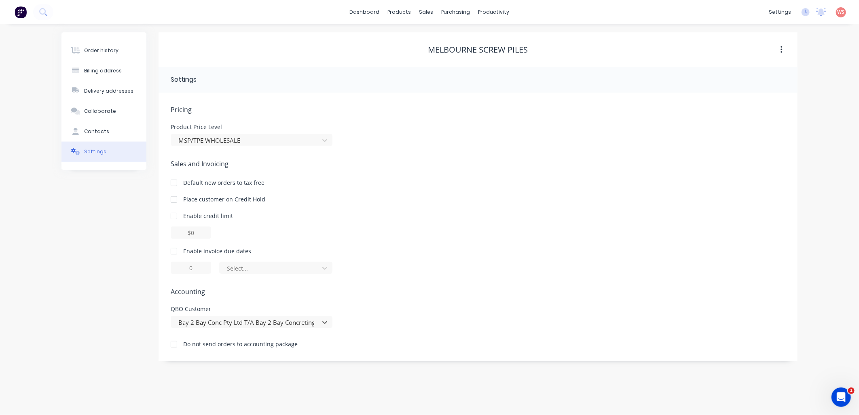
drag, startPoint x: 303, startPoint y: 321, endPoint x: 253, endPoint y: 329, distance: 51.2
click at [253, 329] on div "Pricing Product Price Level MSP/TPE WHOLESALE Sales and Invoicing Default new o…" at bounding box center [478, 233] width 615 height 257
click at [316, 324] on div "Bay 2 Bay Conc Pty Ltd T/A Bay 2 Bay Concreting" at bounding box center [246, 322] width 142 height 12
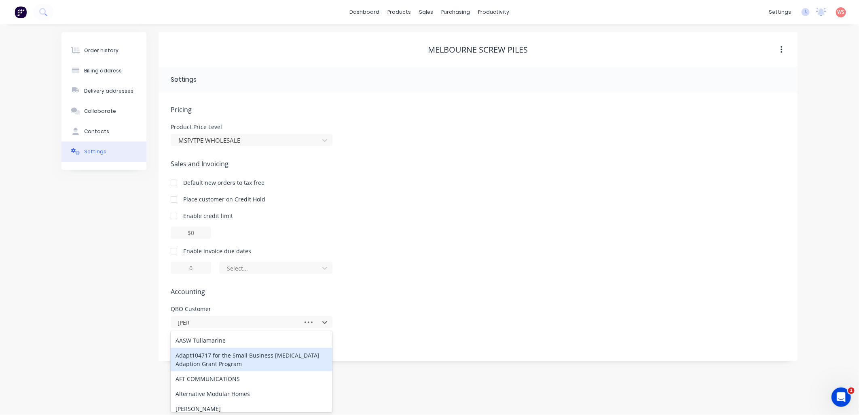
type input "melb"
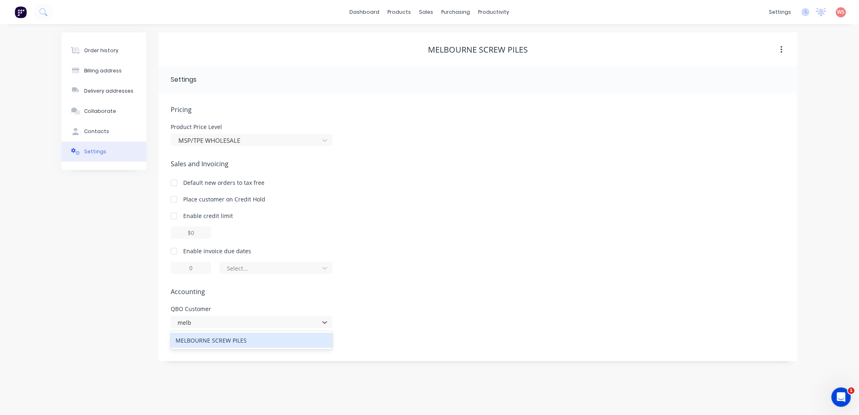
click at [215, 337] on div "MELBOURNE SCREW PILES" at bounding box center [252, 340] width 162 height 15
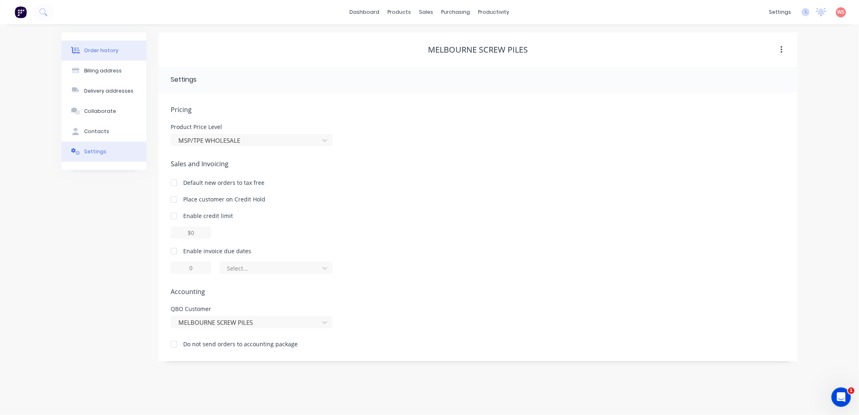
click at [103, 46] on button "Order history" at bounding box center [104, 50] width 85 height 20
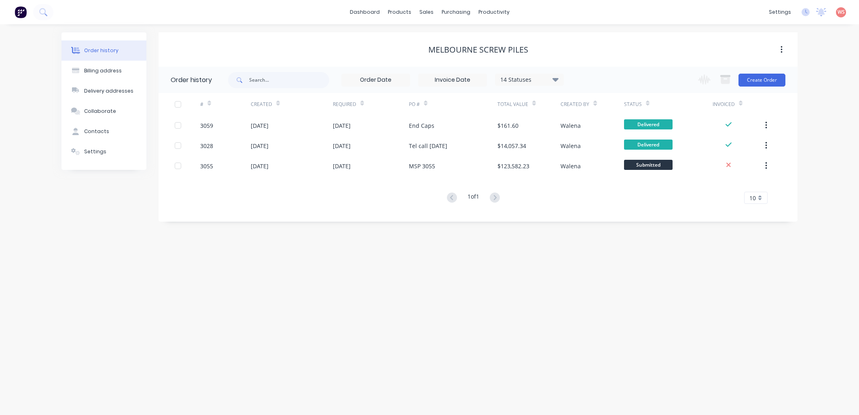
click at [108, 155] on button "Settings" at bounding box center [104, 152] width 85 height 20
